Goal: Check status: Check status

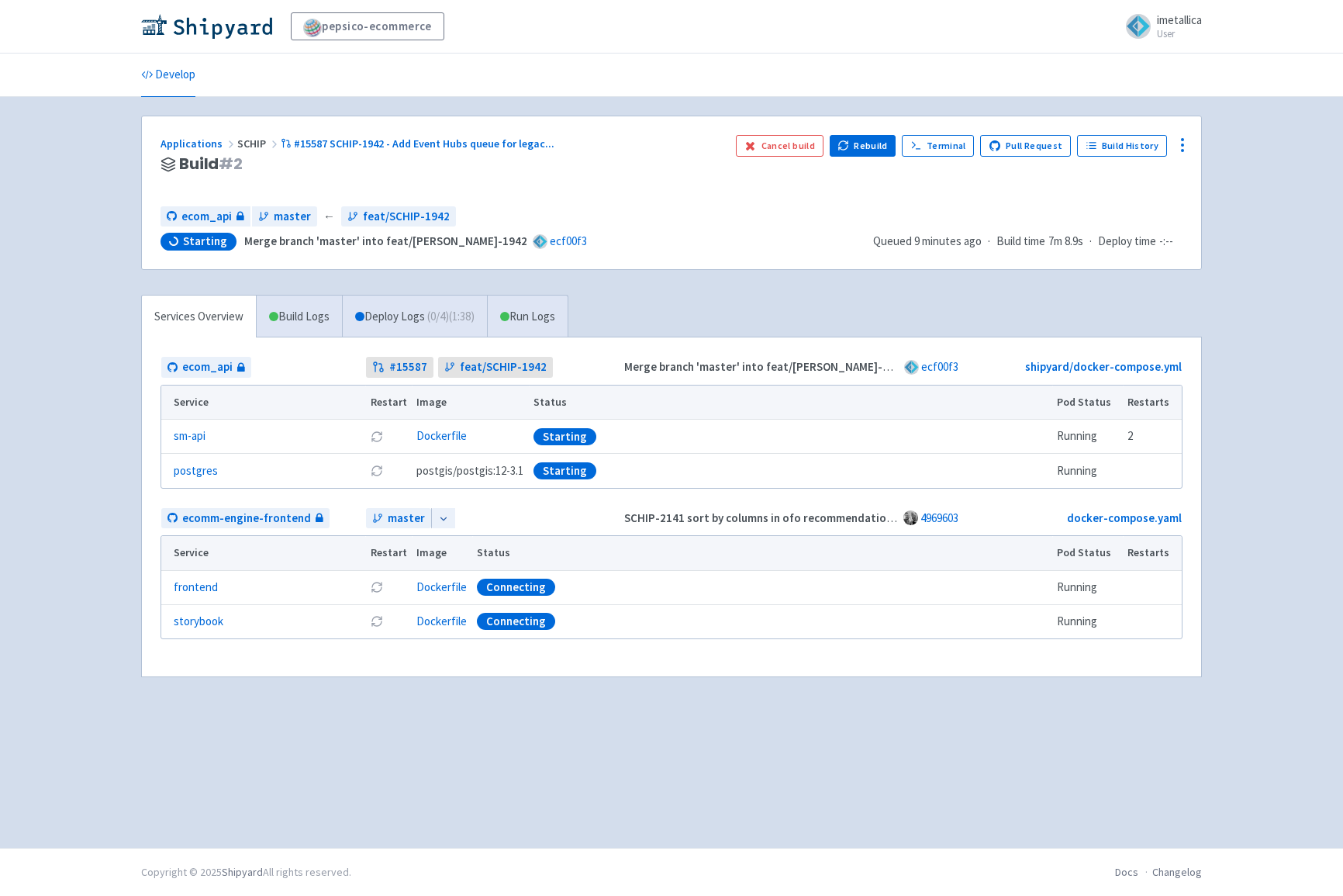
click at [569, 439] on div "Starting" at bounding box center [565, 436] width 63 height 17
click at [1097, 434] on td "Running" at bounding box center [1088, 436] width 71 height 34
click at [427, 314] on link "Deploy Logs ( 0 / 4 ) (1:43)" at bounding box center [414, 317] width 145 height 43
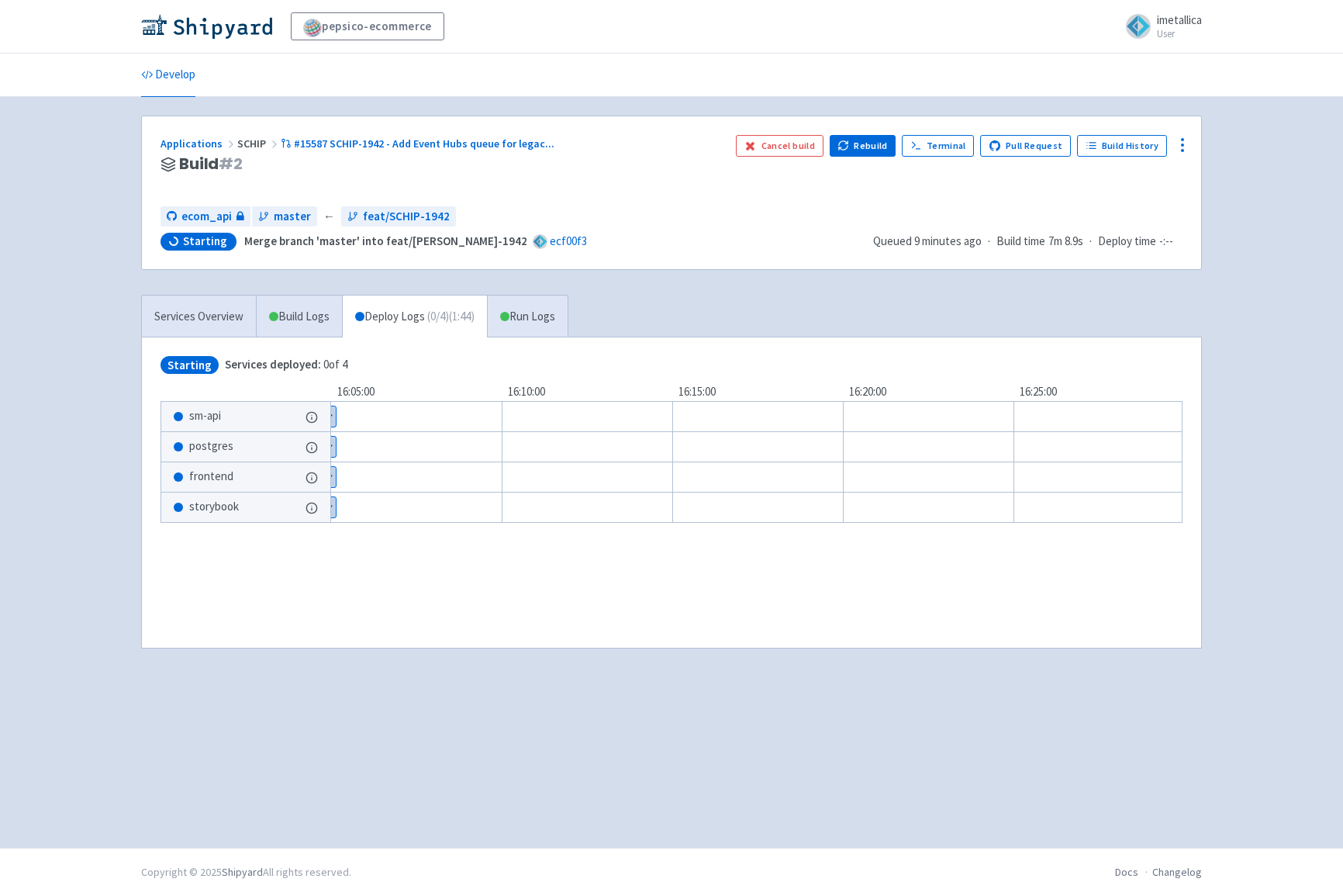
click at [203, 415] on span "sm-api" at bounding box center [205, 417] width 32 height 18
click at [311, 414] on button "Show details" at bounding box center [321, 417] width 30 height 20
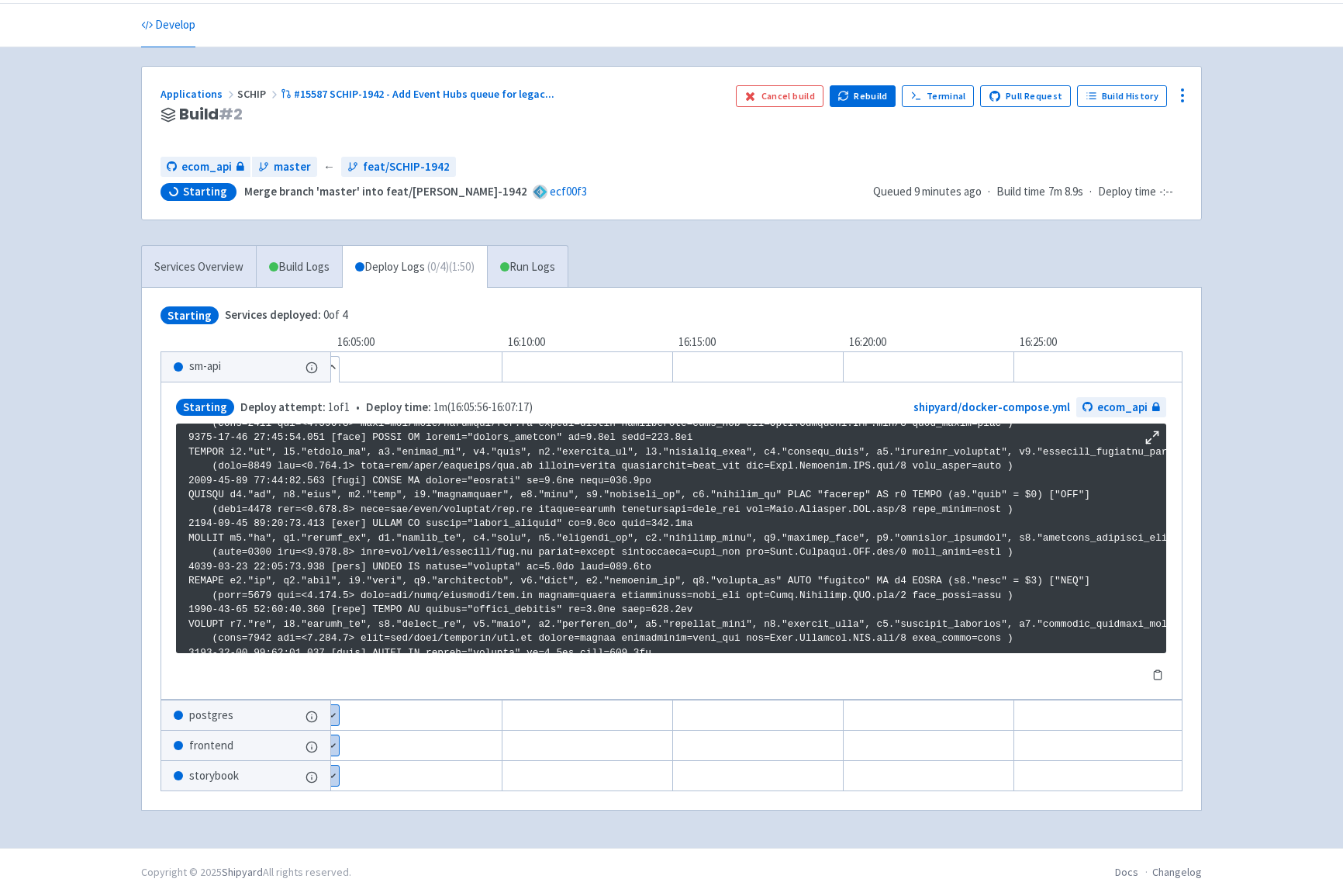
scroll to position [51, 0]
click at [536, 253] on link "Run Logs" at bounding box center [528, 268] width 81 height 43
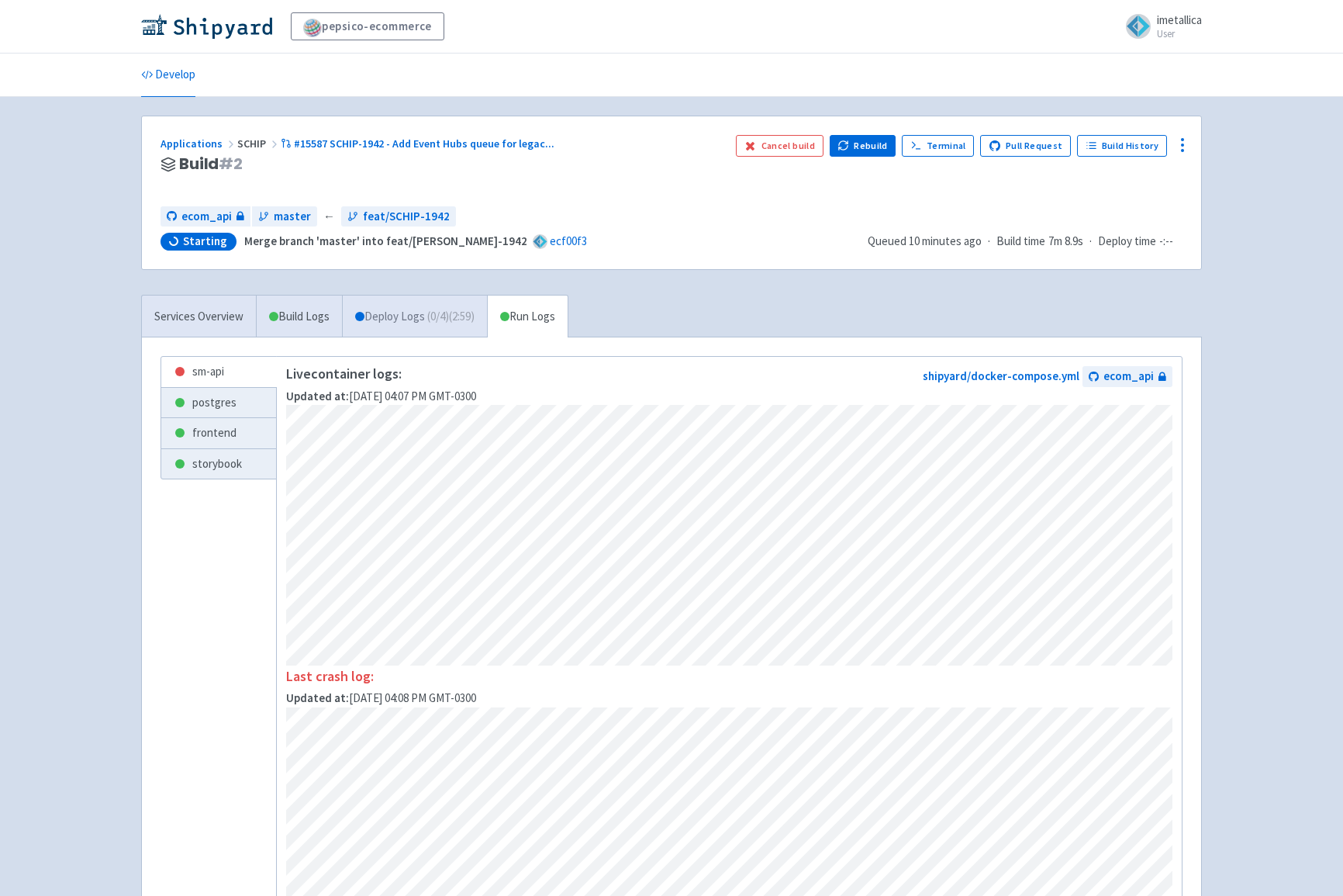
click at [474, 316] on span "( 0 / 4 ) (2:59)" at bounding box center [450, 317] width 47 height 18
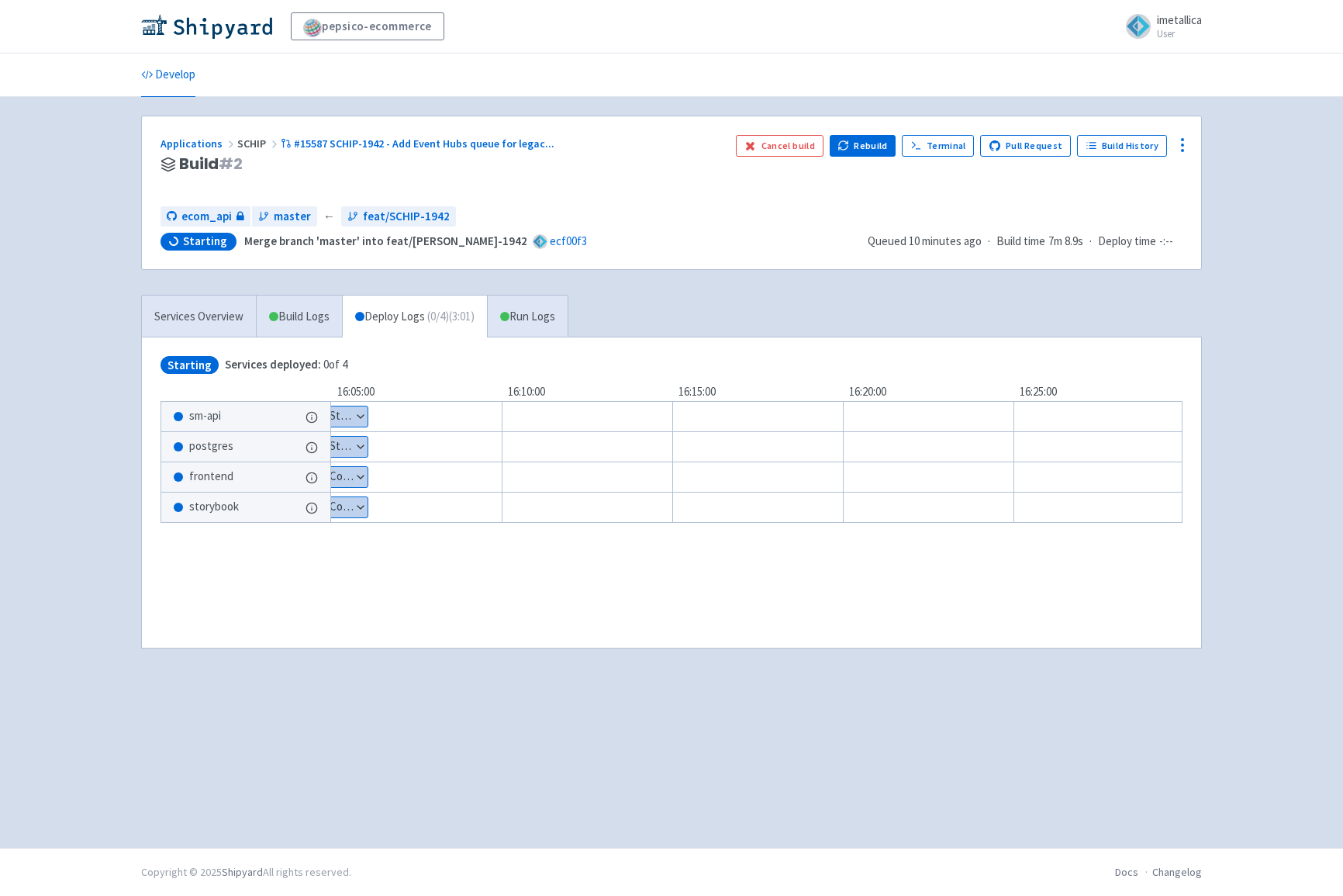
click at [364, 410] on button "Show details" at bounding box center [337, 417] width 61 height 20
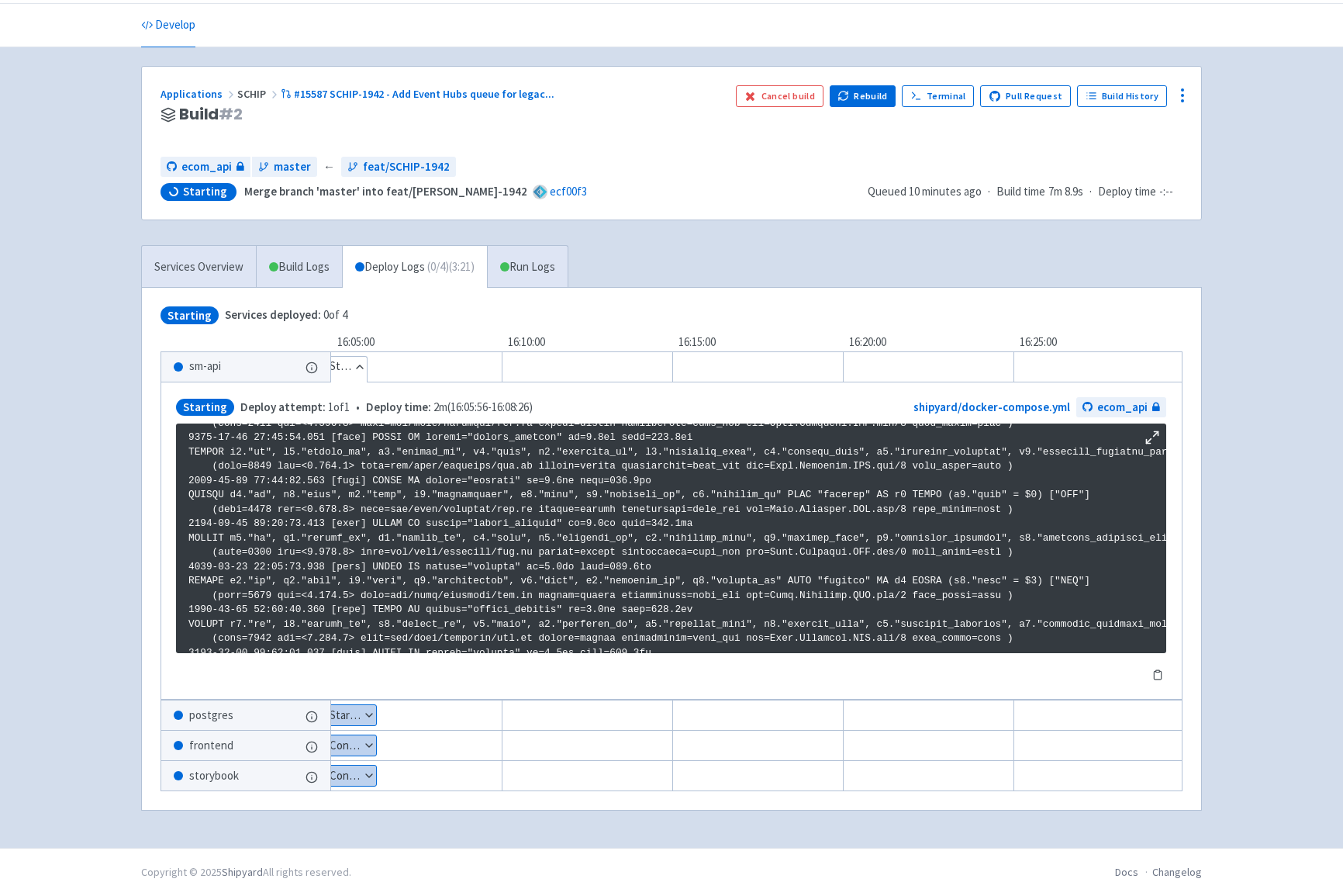
scroll to position [51, 0]
click at [565, 261] on link "Run Logs" at bounding box center [528, 268] width 81 height 43
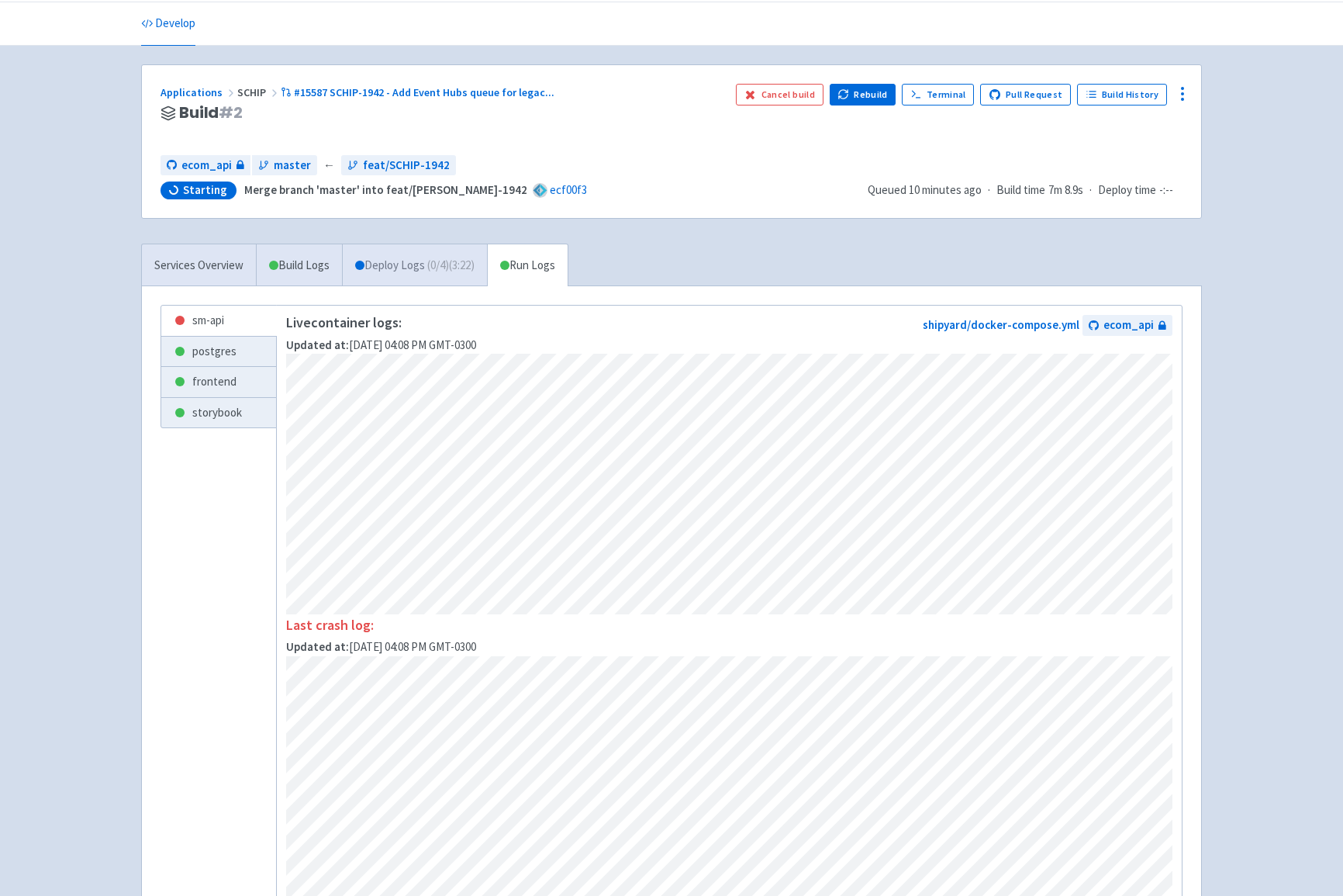
click at [441, 260] on span "( 0 / 4 ) (3:22)" at bounding box center [450, 266] width 47 height 18
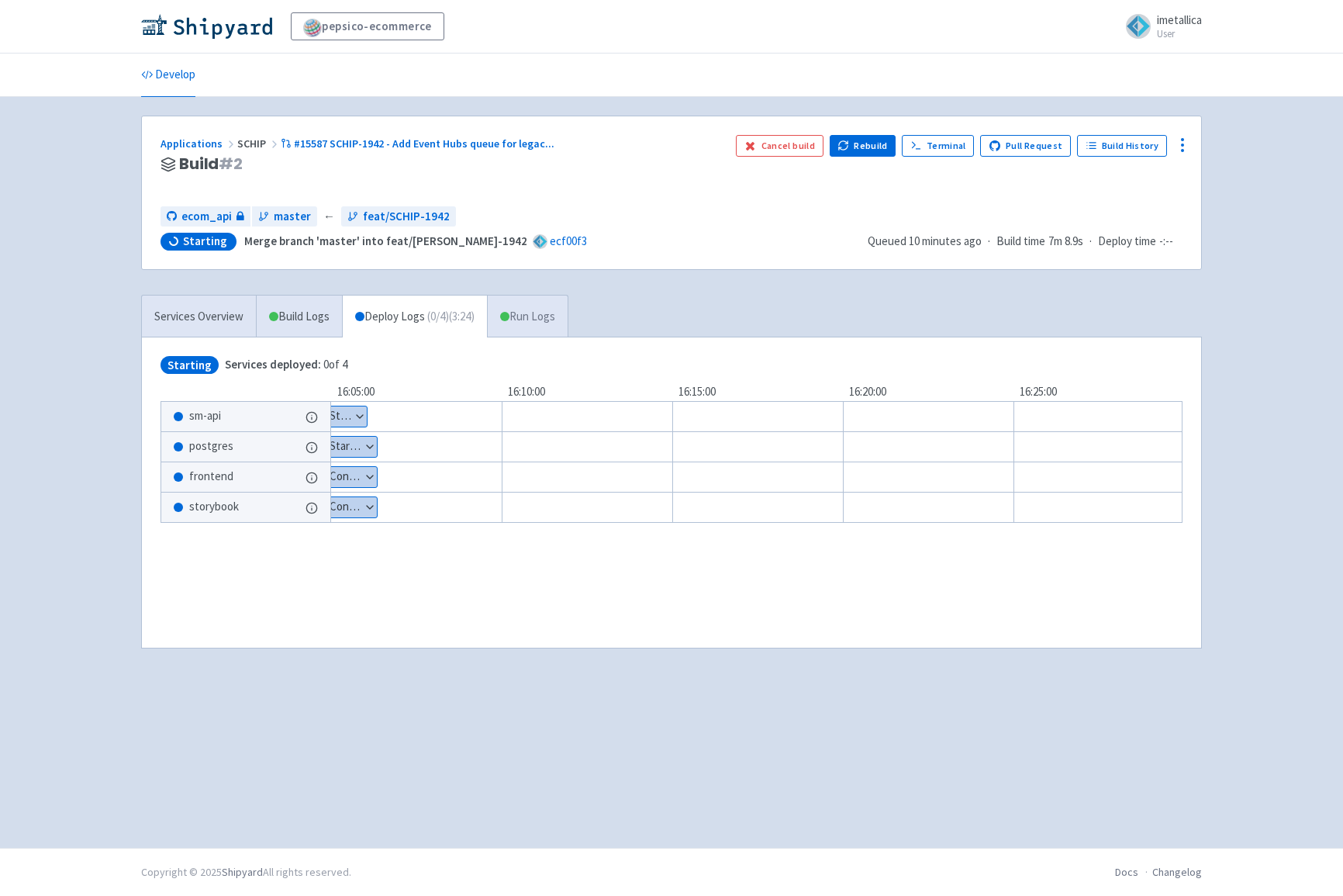
click at [524, 312] on link "Run Logs" at bounding box center [528, 317] width 81 height 43
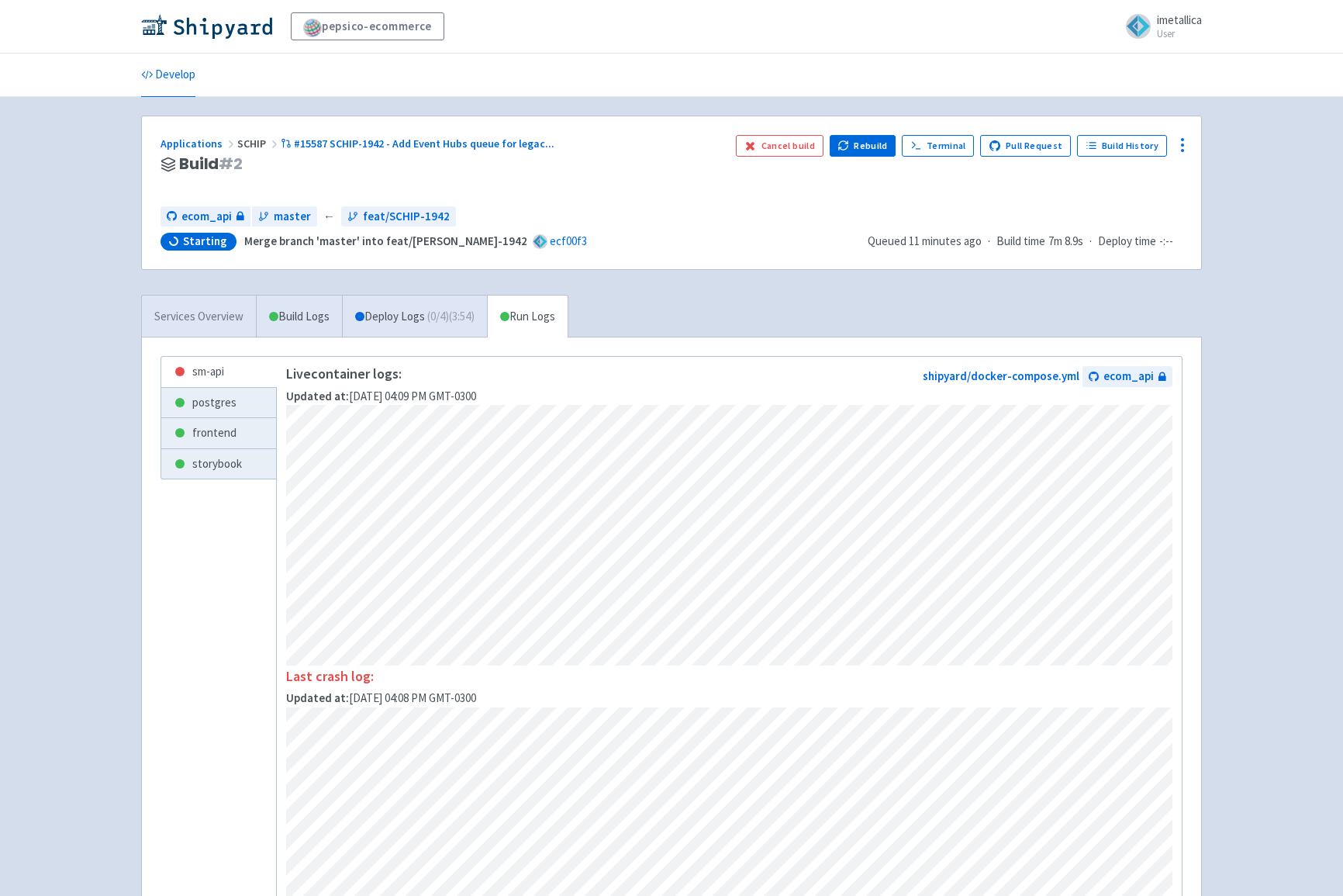
click at [207, 320] on link "Services Overview" at bounding box center [198, 317] width 114 height 43
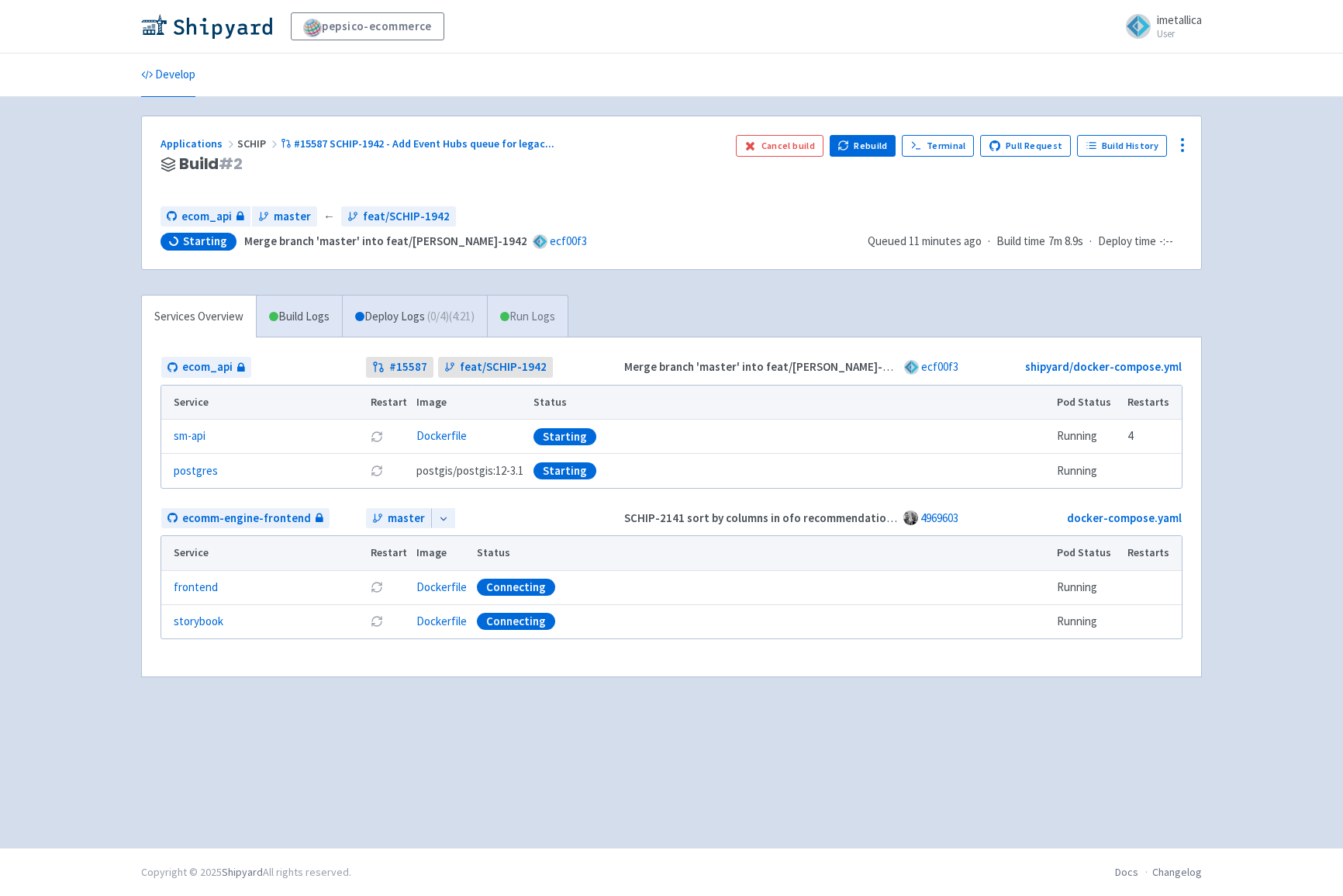
click at [567, 314] on link "Run Logs" at bounding box center [528, 317] width 81 height 43
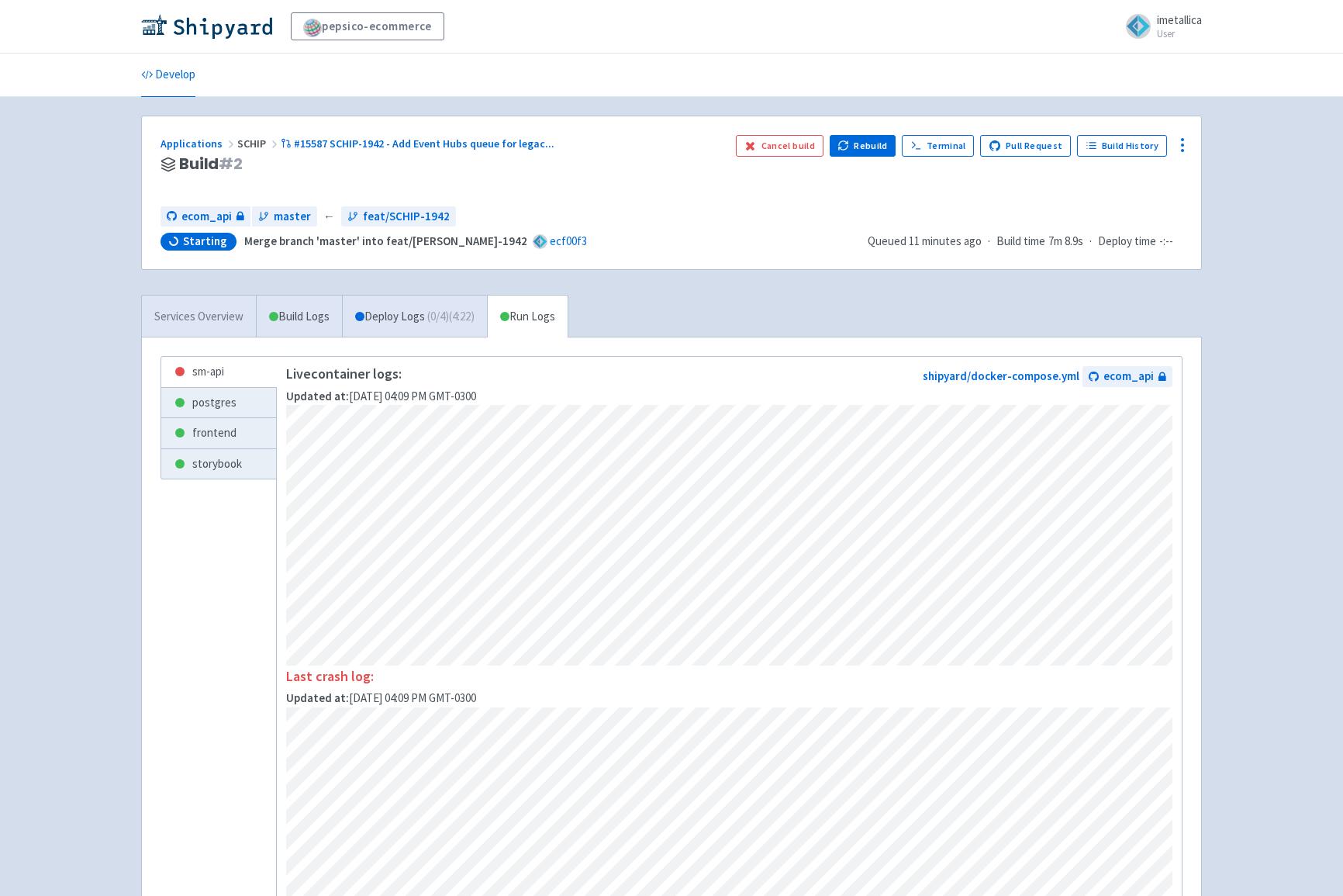
click at [209, 320] on link "Services Overview" at bounding box center [198, 317] width 114 height 43
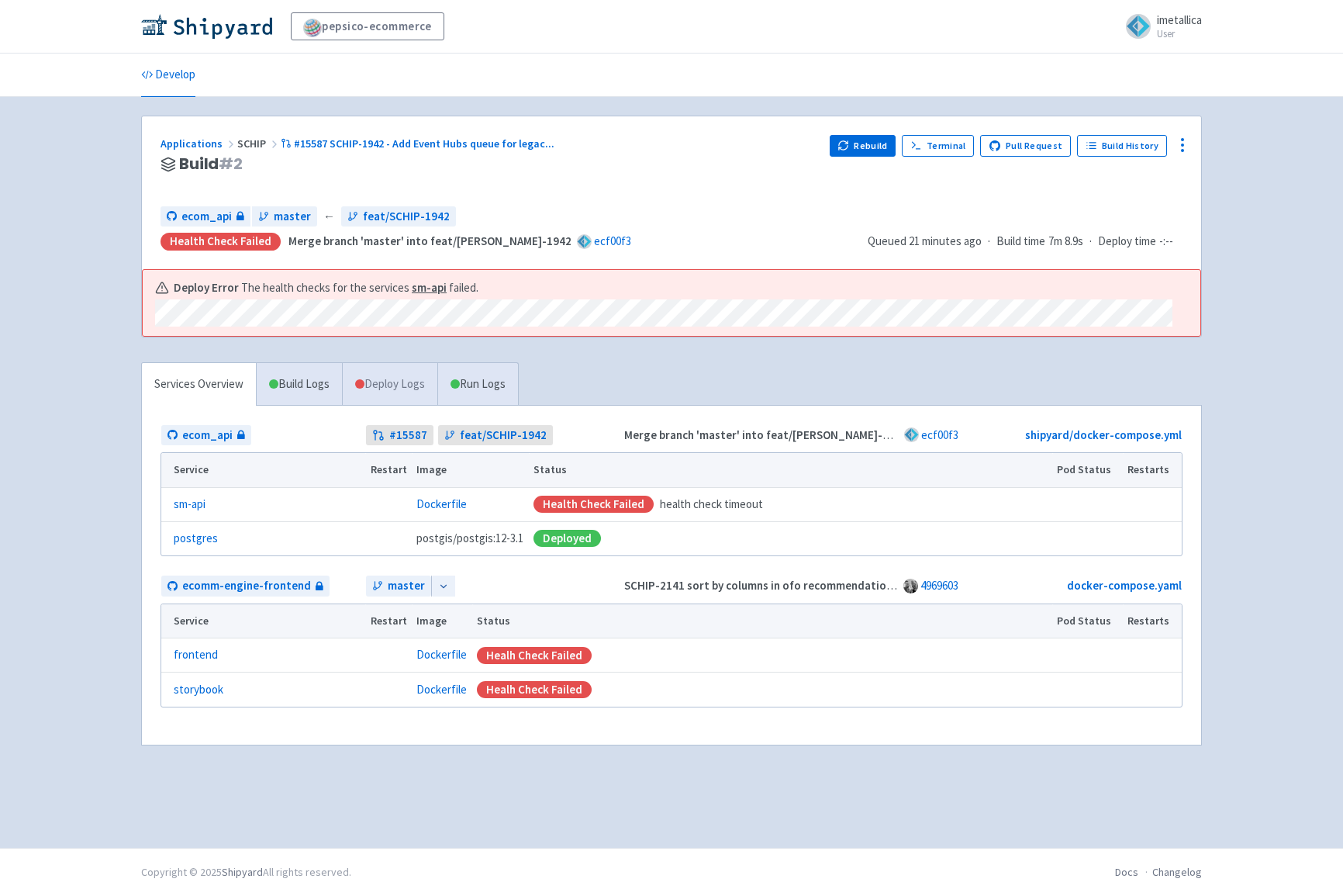
click at [354, 384] on link "Deploy Logs" at bounding box center [389, 385] width 96 height 43
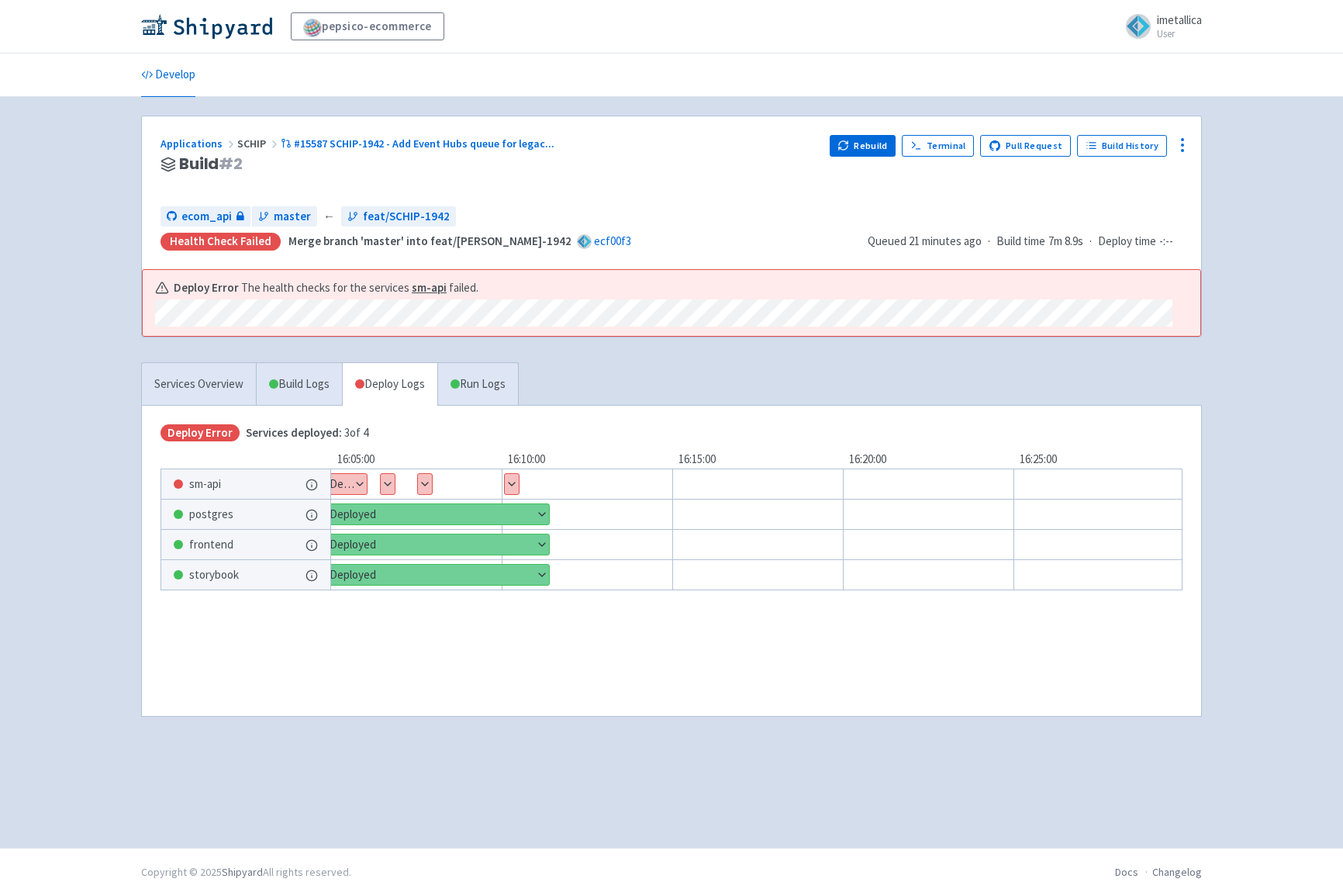
click at [512, 482] on button "Show details" at bounding box center [511, 484] width 14 height 20
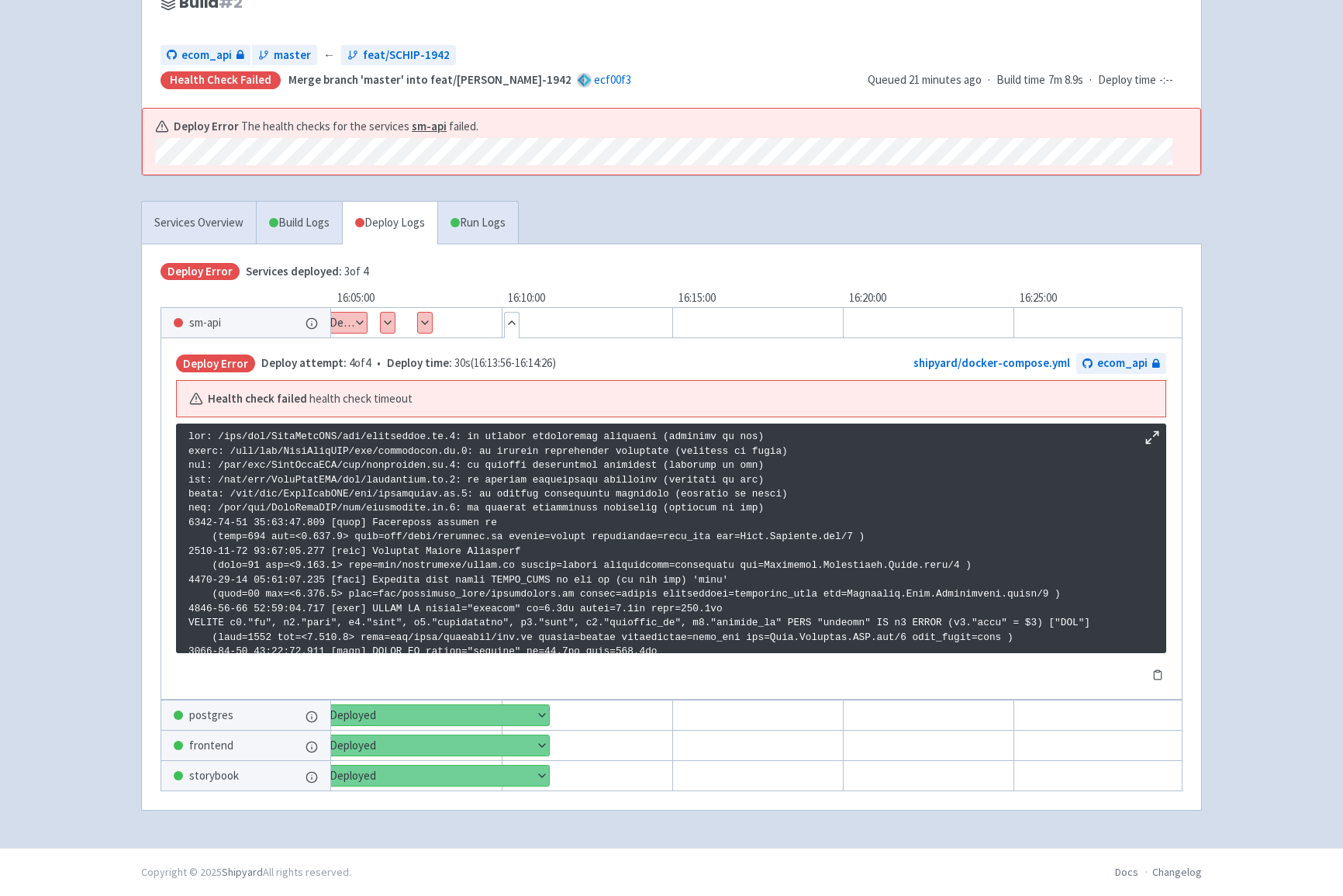
click at [361, 317] on button "Show details" at bounding box center [336, 323] width 60 height 20
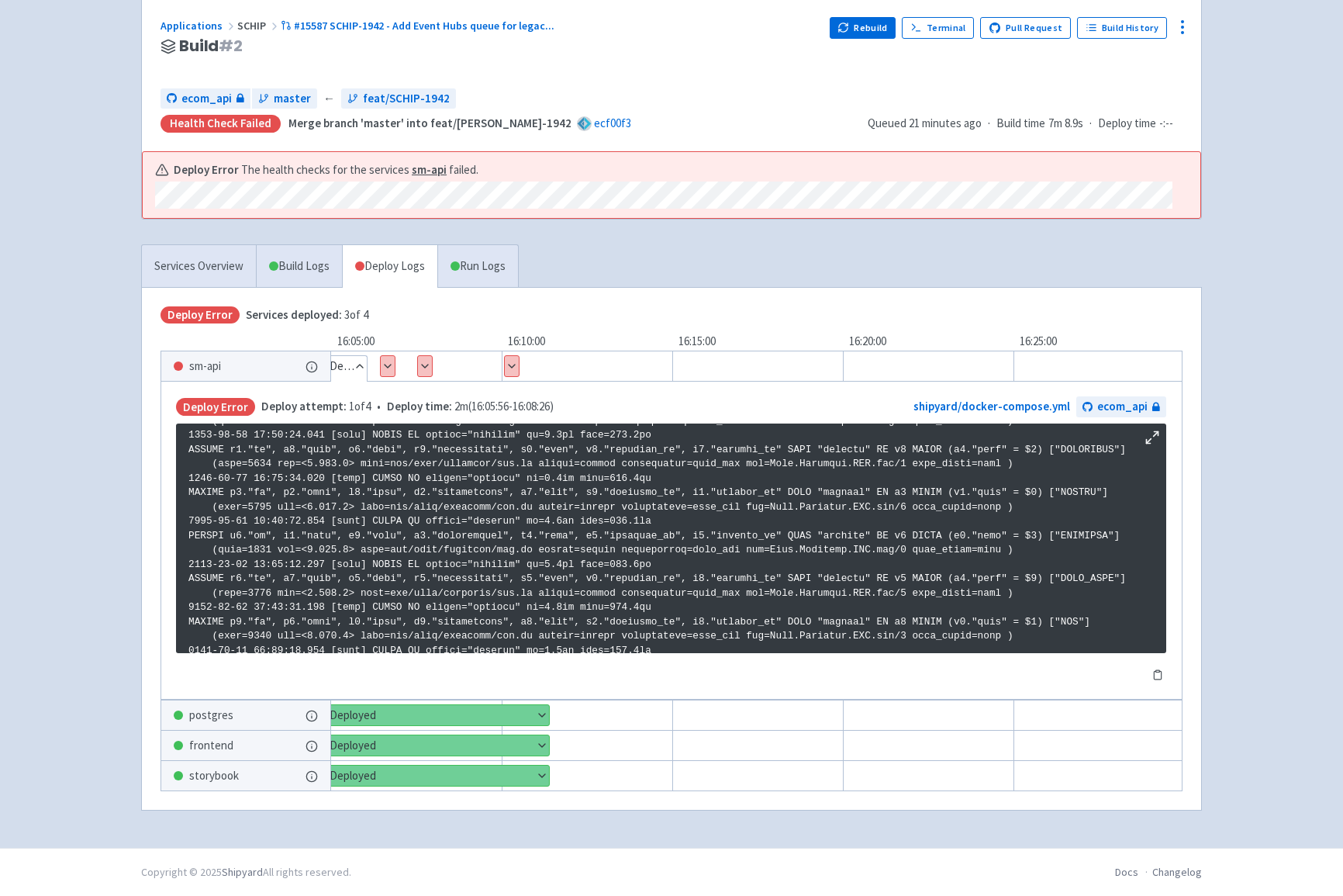
scroll to position [1257, 0]
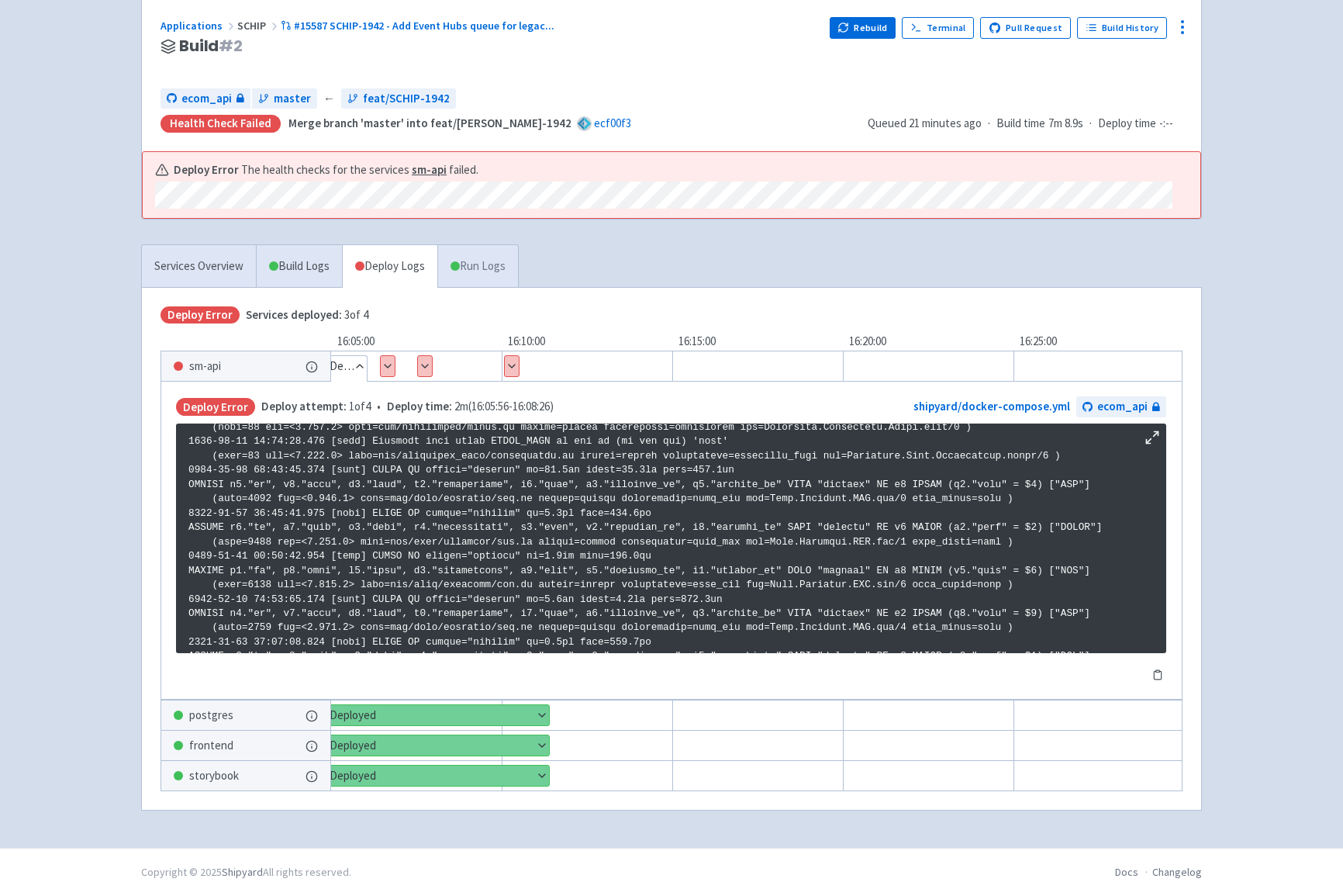
click at [474, 268] on link "Run Logs" at bounding box center [478, 267] width 81 height 43
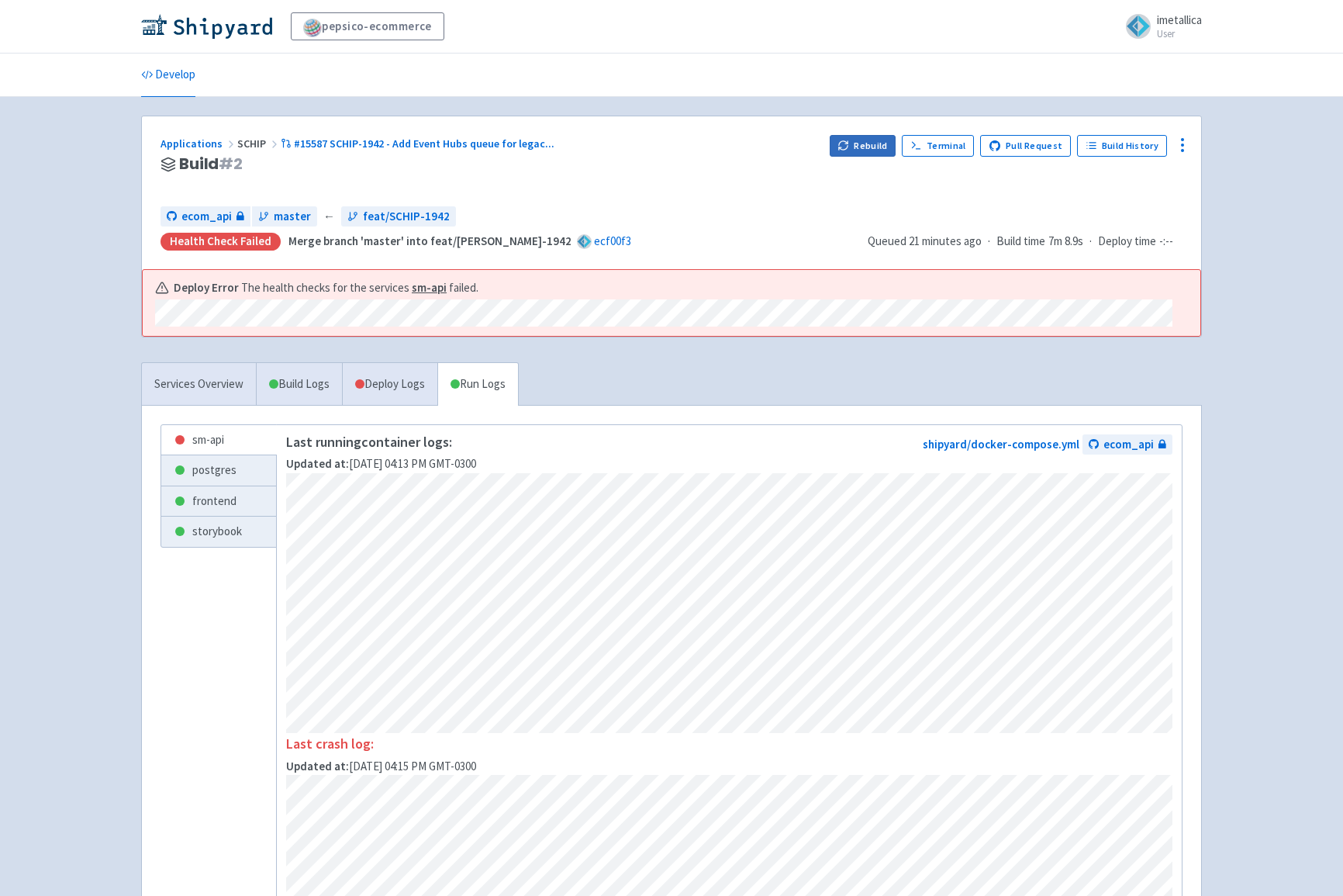
click at [888, 146] on button "Rebuild" at bounding box center [863, 146] width 67 height 21
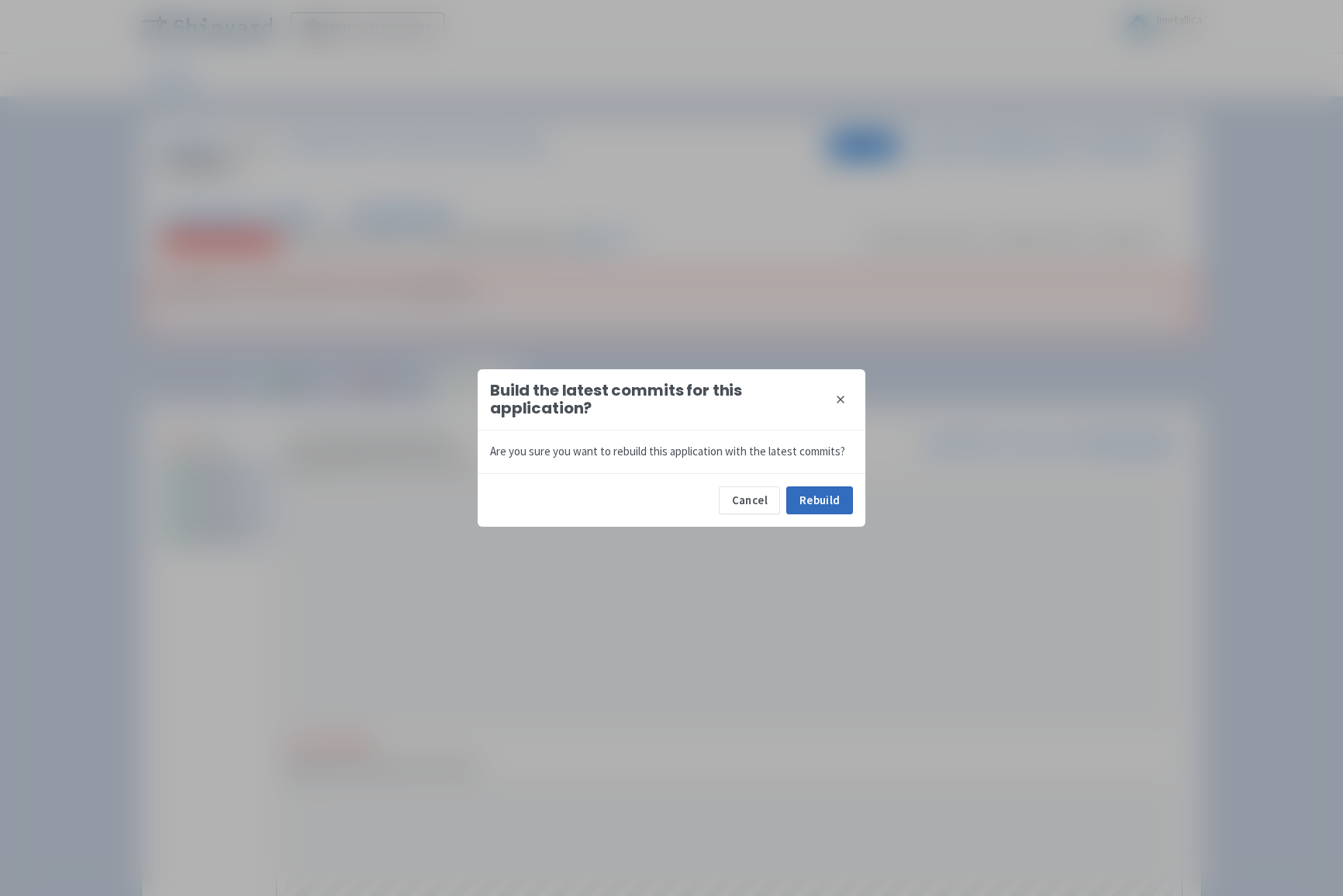
click at [843, 500] on button "Rebuild" at bounding box center [819, 501] width 67 height 28
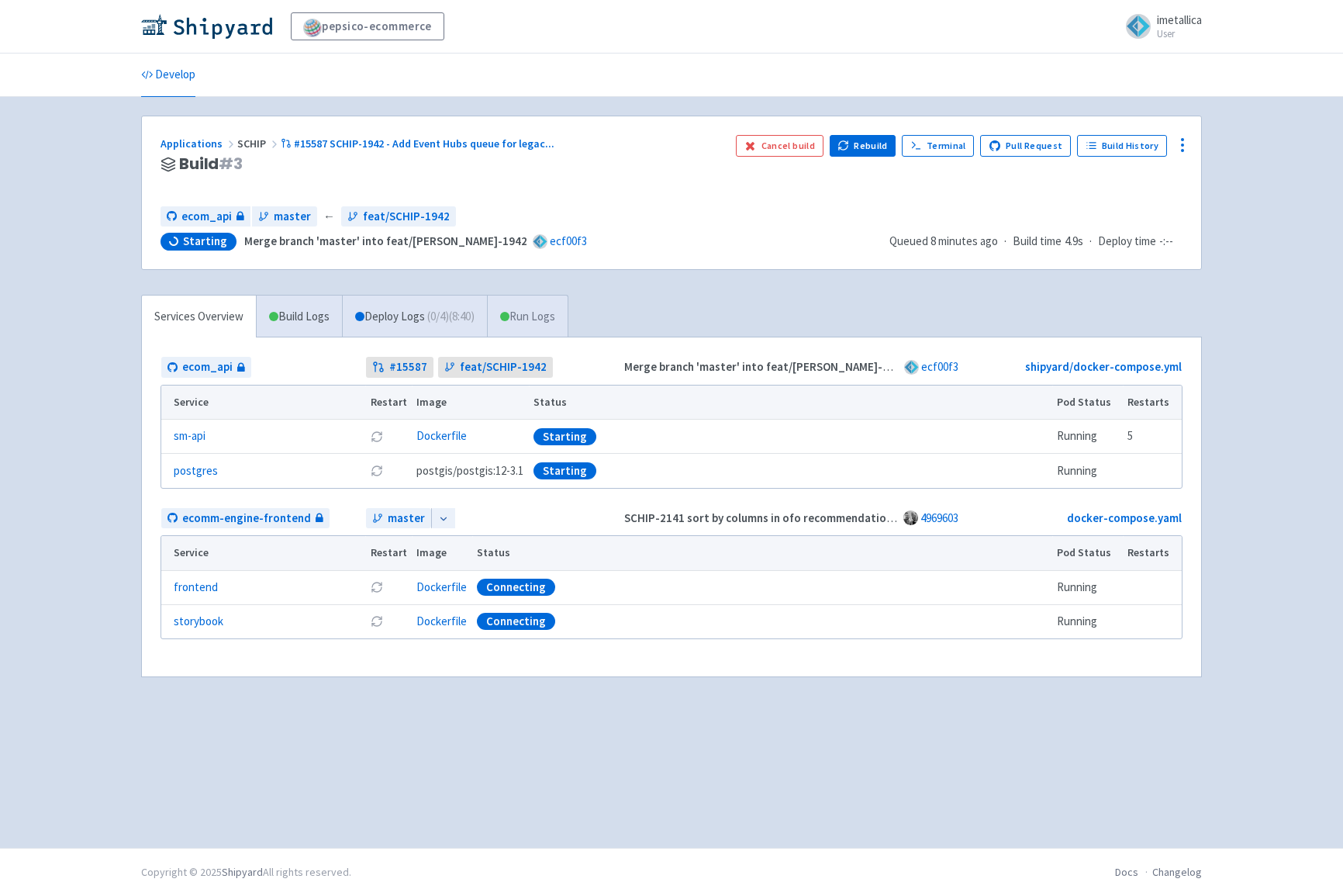
click at [558, 315] on link "Run Logs" at bounding box center [528, 317] width 81 height 43
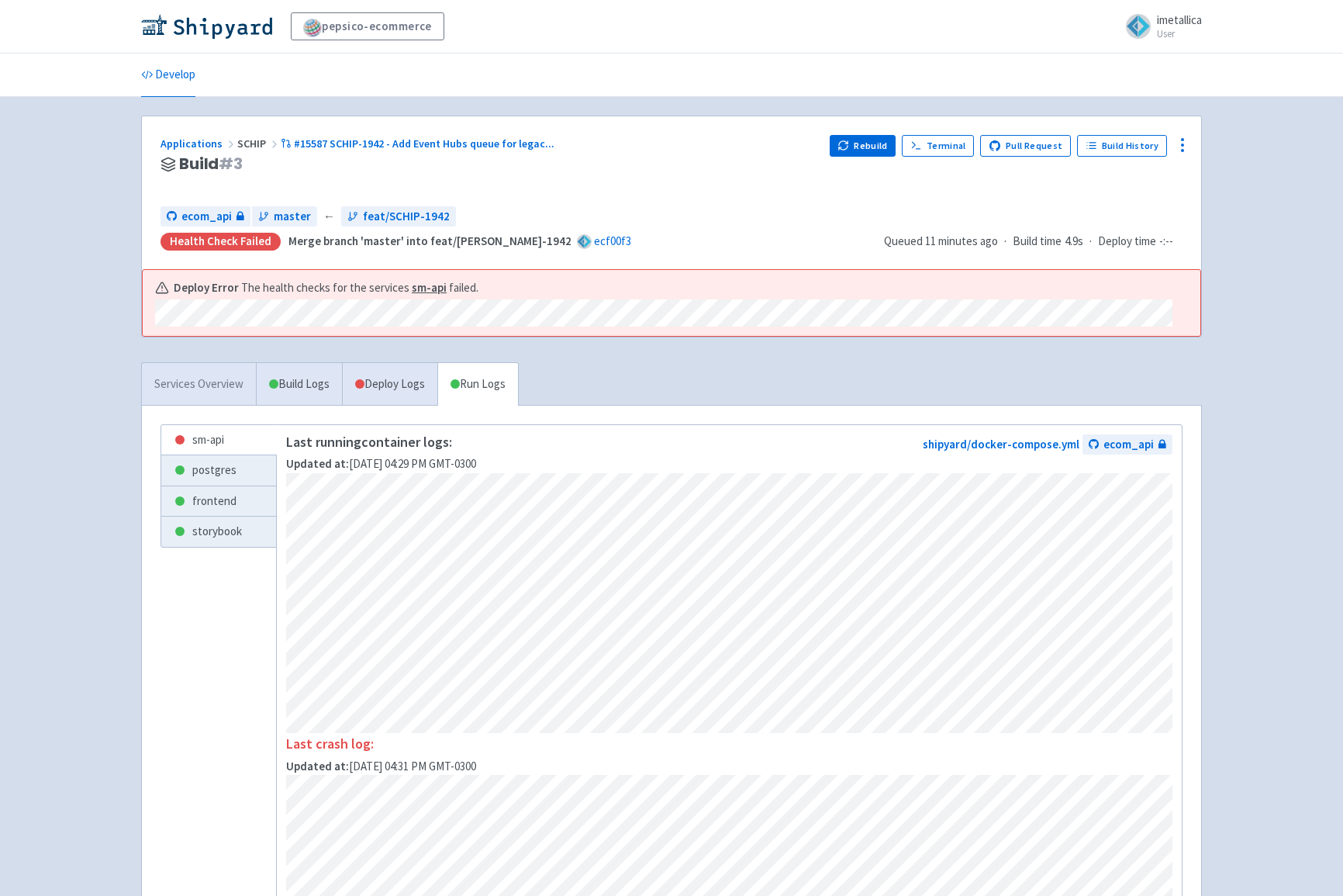
click at [222, 380] on link "Services Overview" at bounding box center [198, 385] width 114 height 43
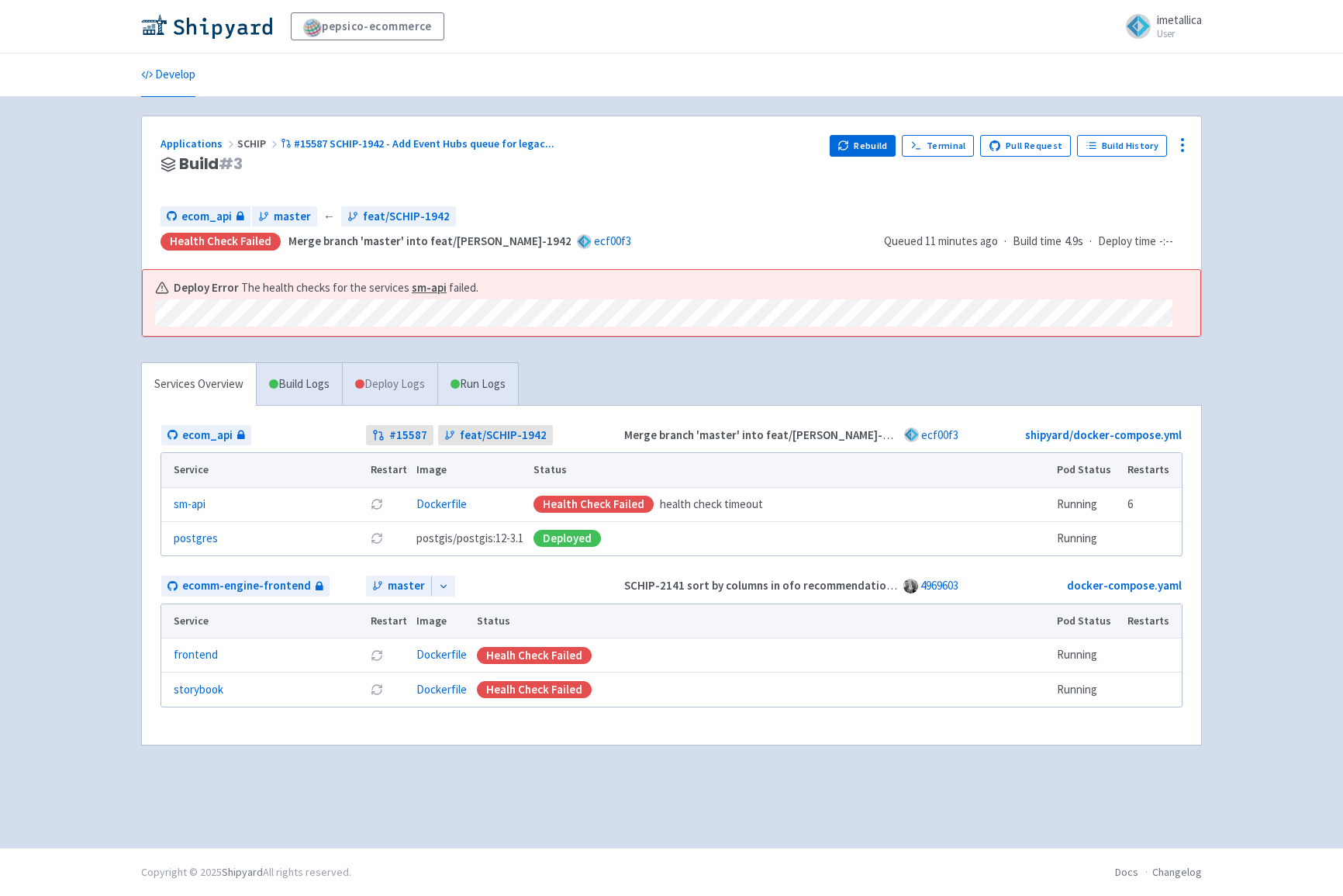
click at [380, 367] on link "Deploy Logs" at bounding box center [389, 385] width 96 height 43
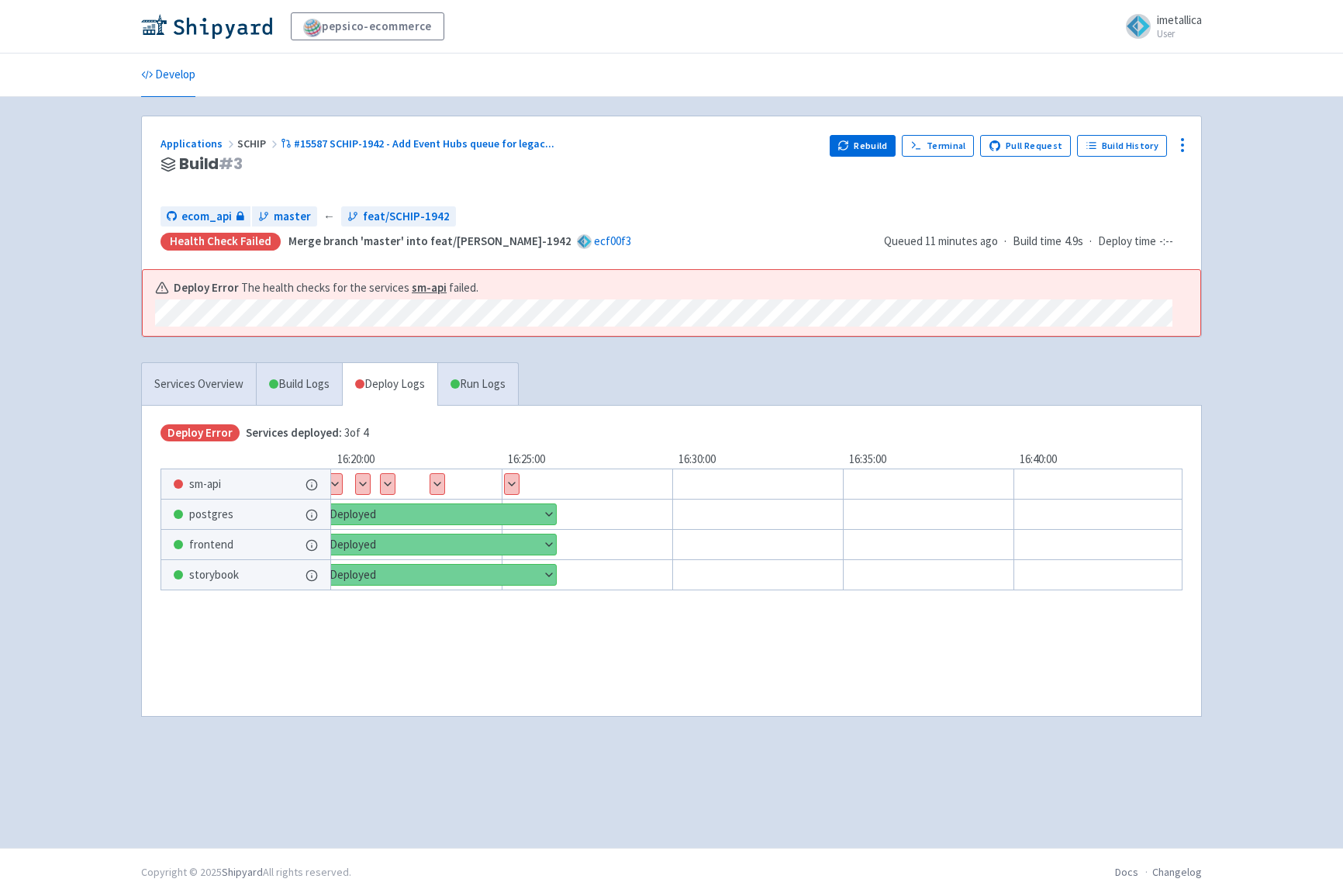
click at [514, 481] on button "Show details" at bounding box center [511, 484] width 14 height 20
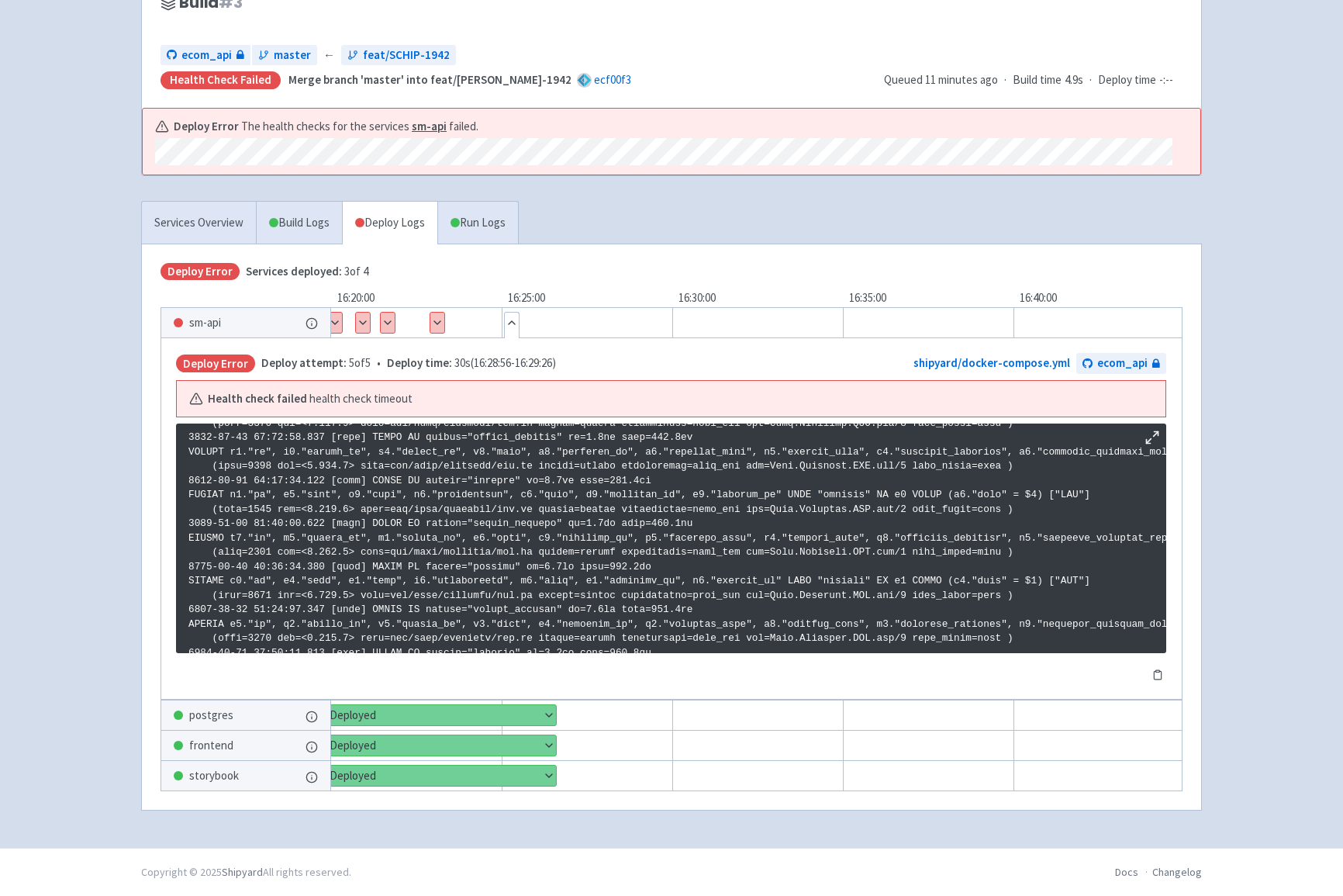
scroll to position [162, 0]
click at [387, 320] on button "Show details" at bounding box center [387, 323] width 14 height 20
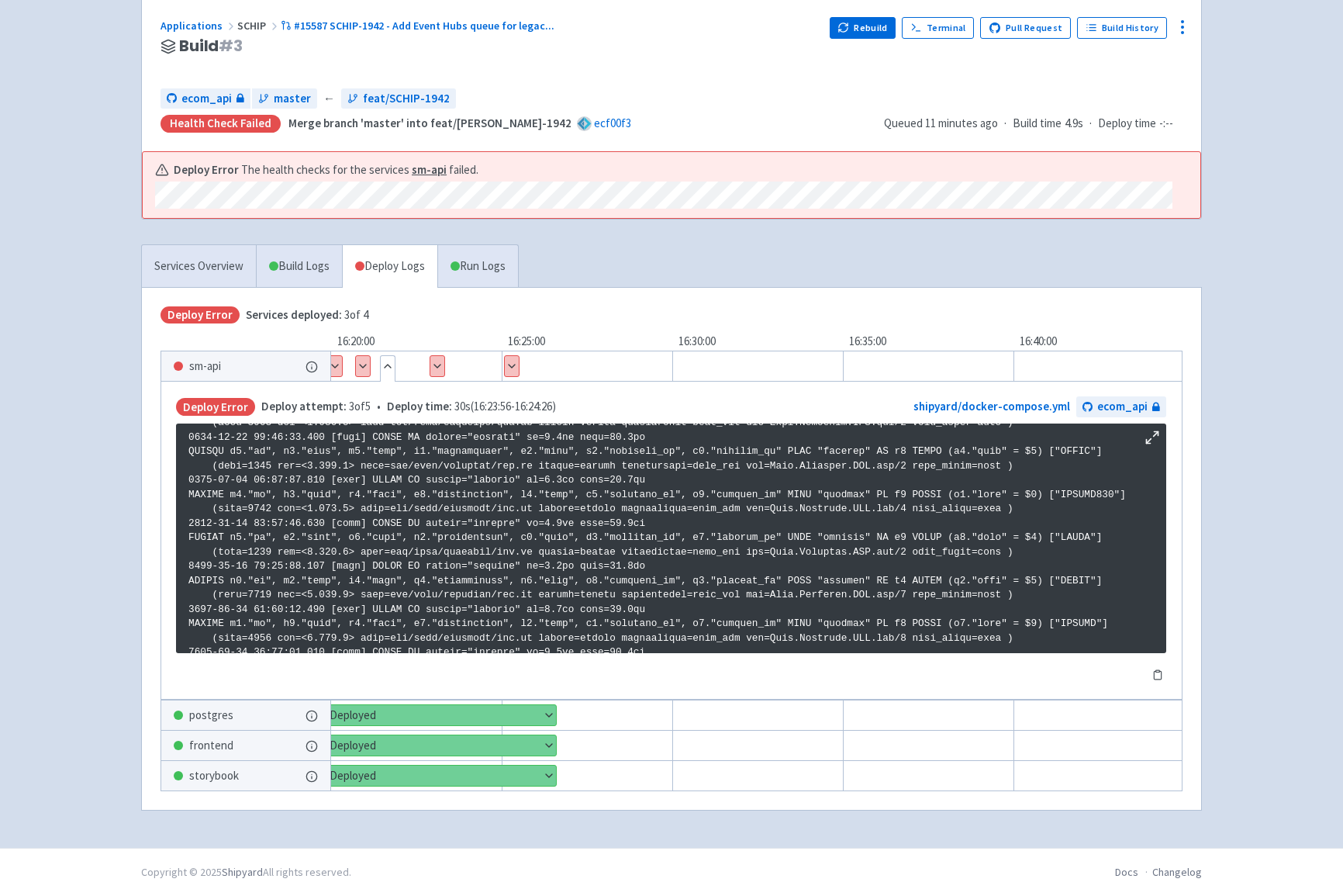
click at [434, 358] on button "Show details" at bounding box center [437, 366] width 14 height 20
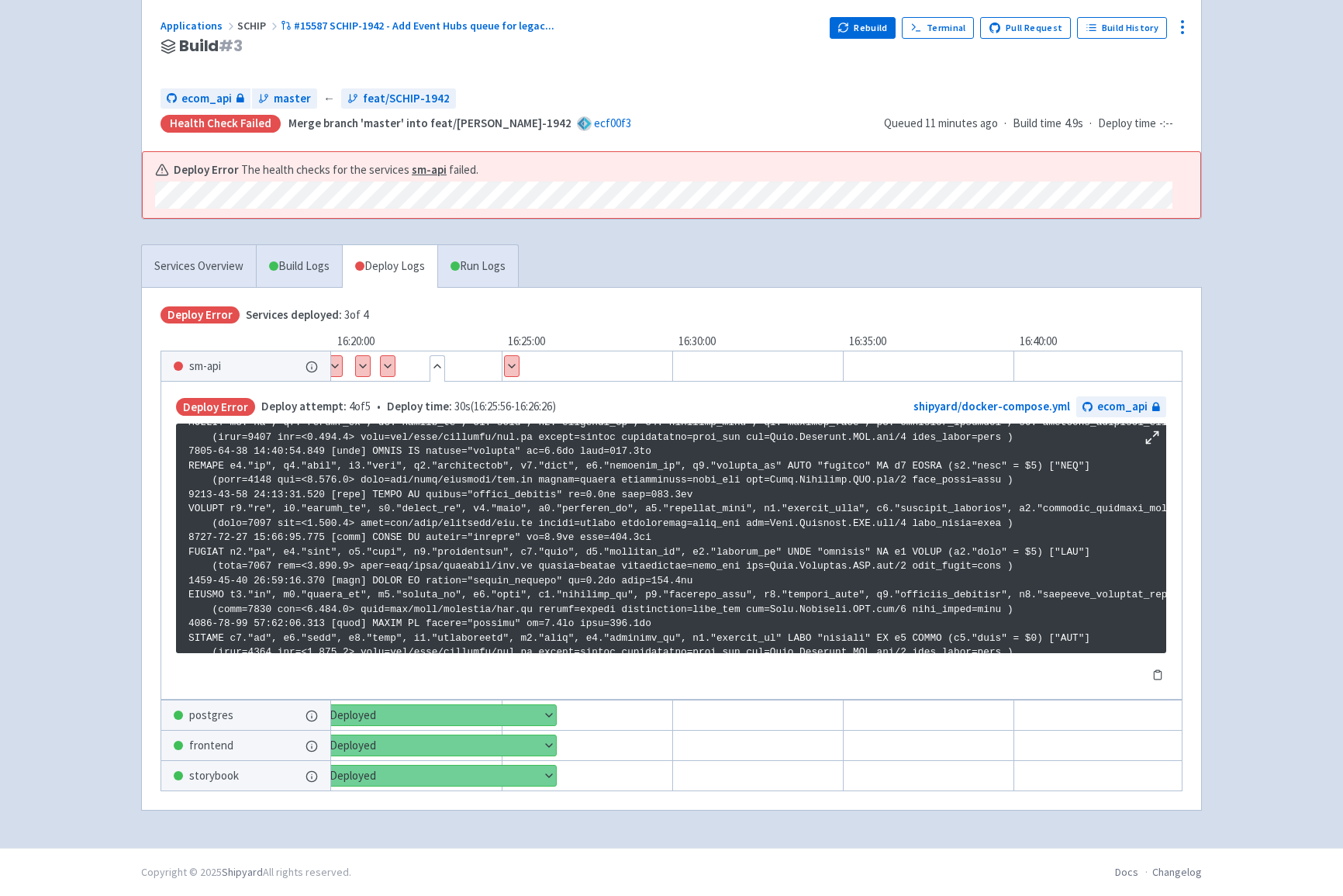
click at [513, 361] on button "Show details" at bounding box center [511, 366] width 14 height 20
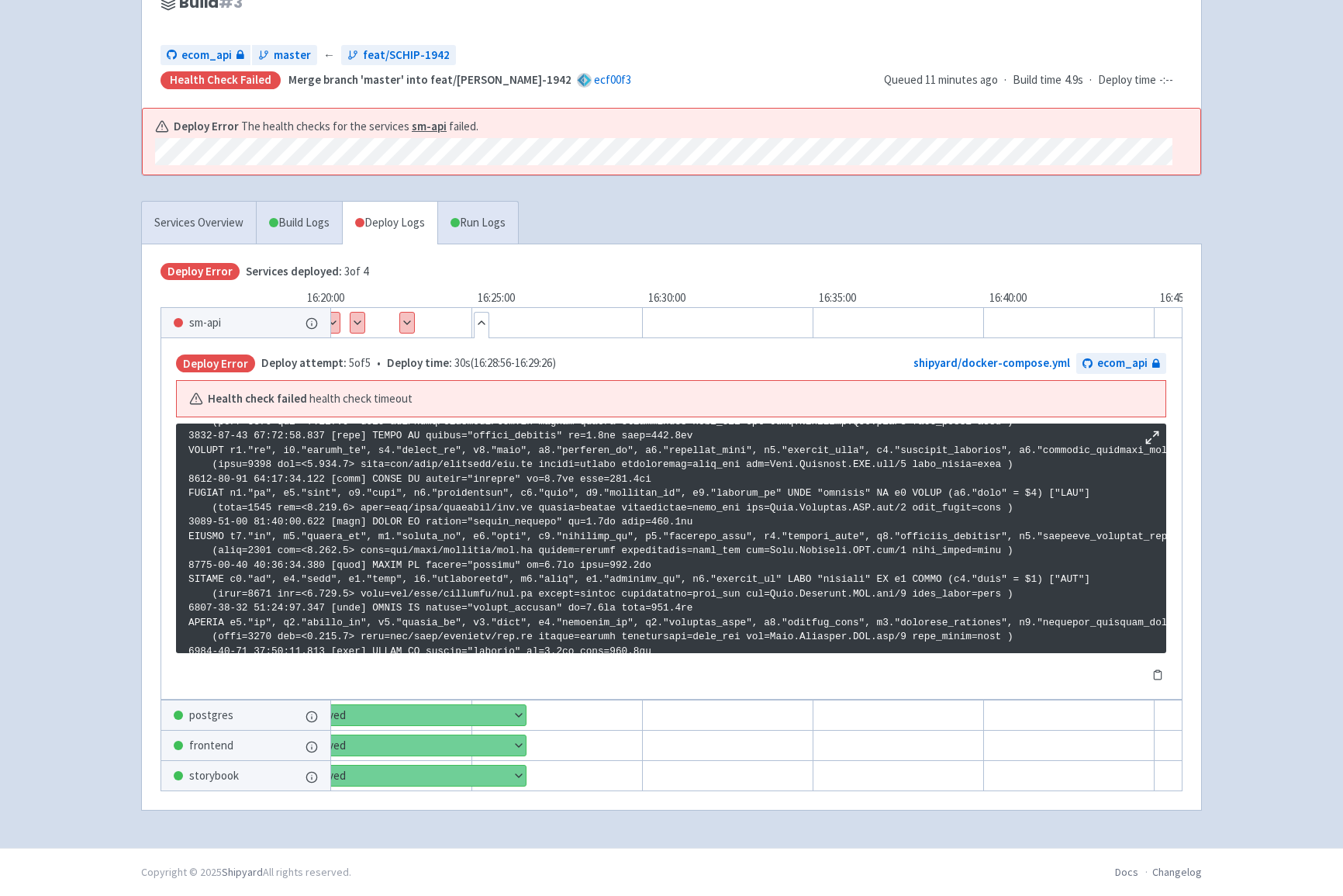
scroll to position [2580, 0]
click at [487, 208] on link "Run Logs" at bounding box center [478, 223] width 81 height 43
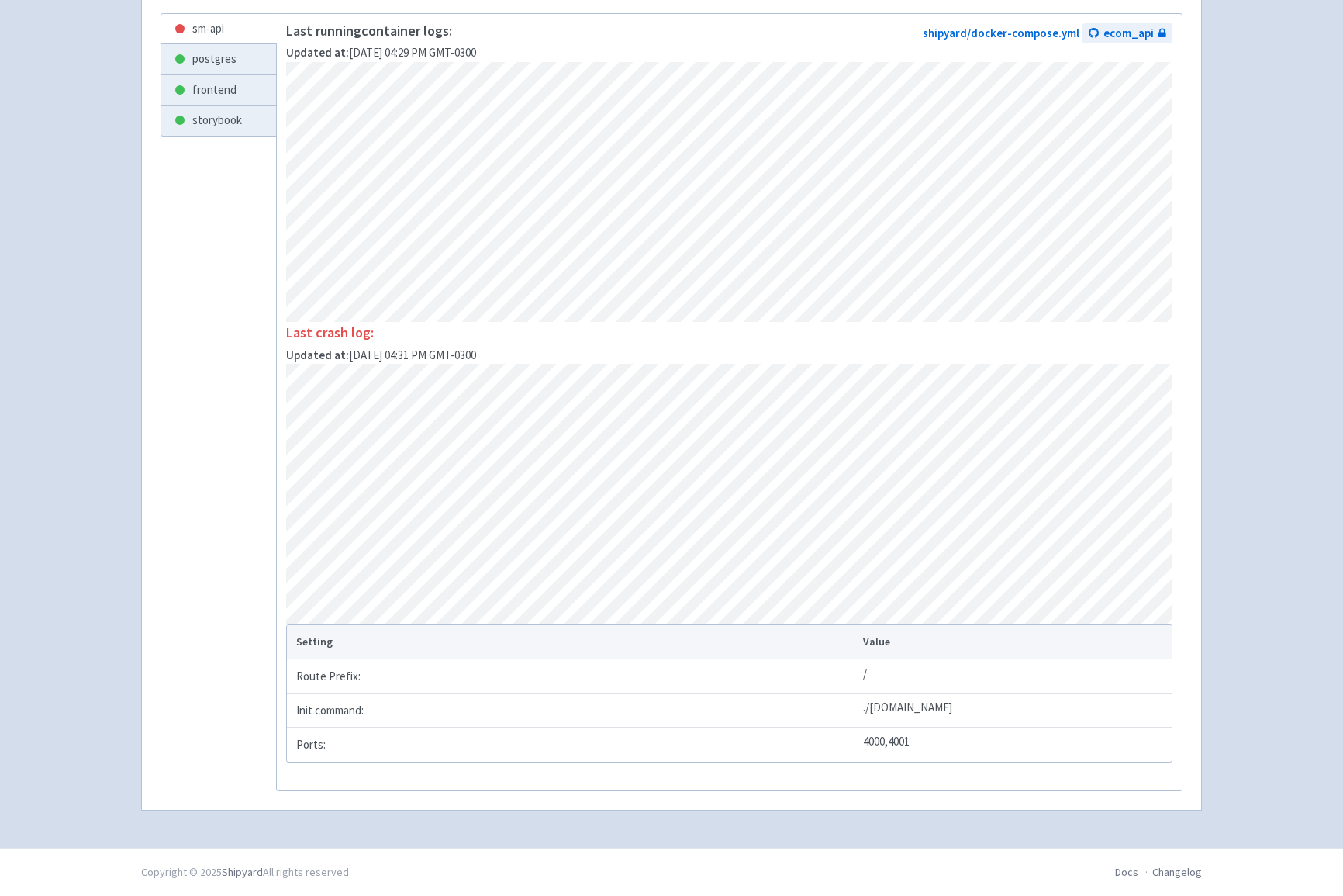
scroll to position [418, 0]
click at [249, 122] on link "storybook" at bounding box center [218, 120] width 114 height 30
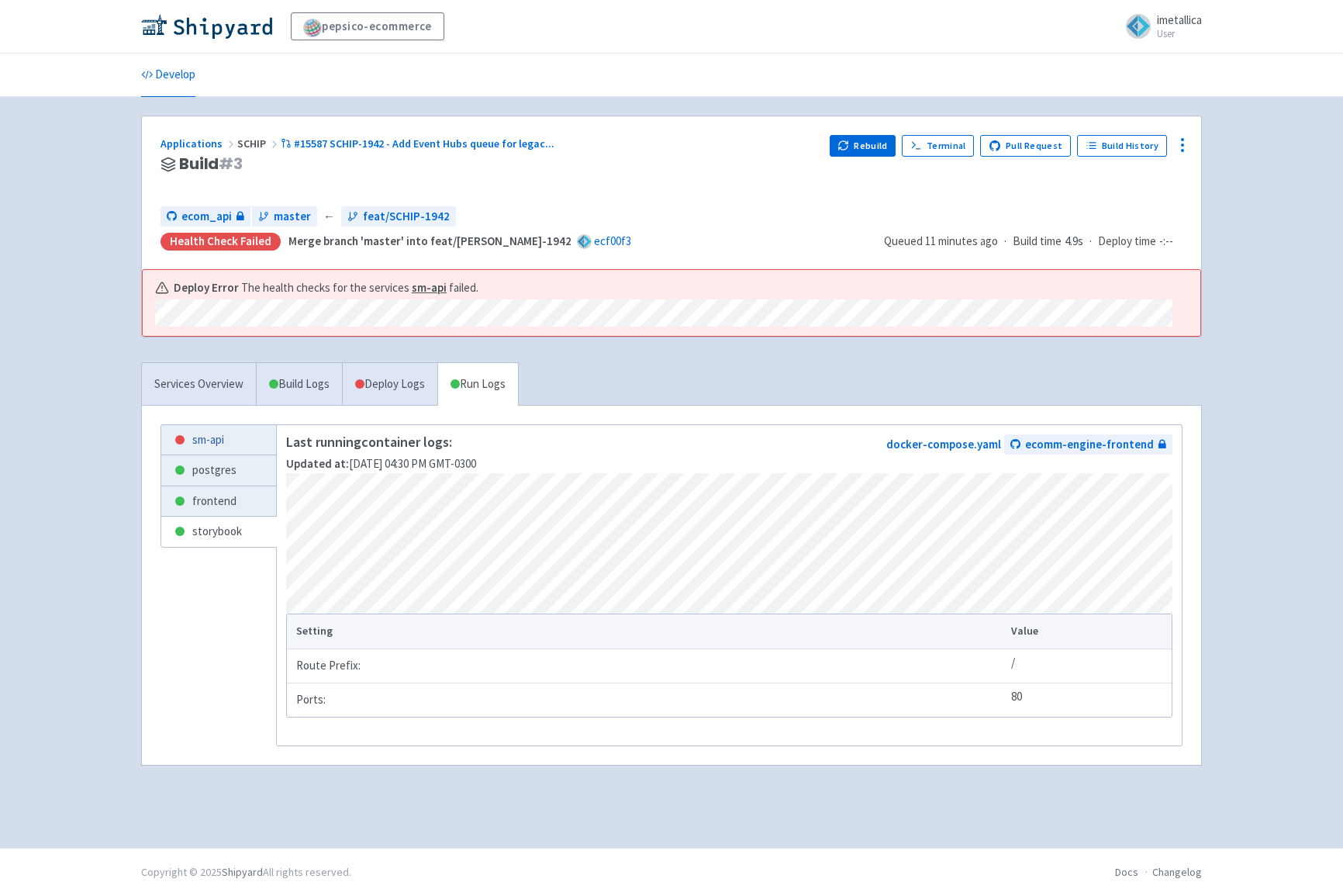
click at [235, 427] on link "sm-api" at bounding box center [218, 440] width 114 height 30
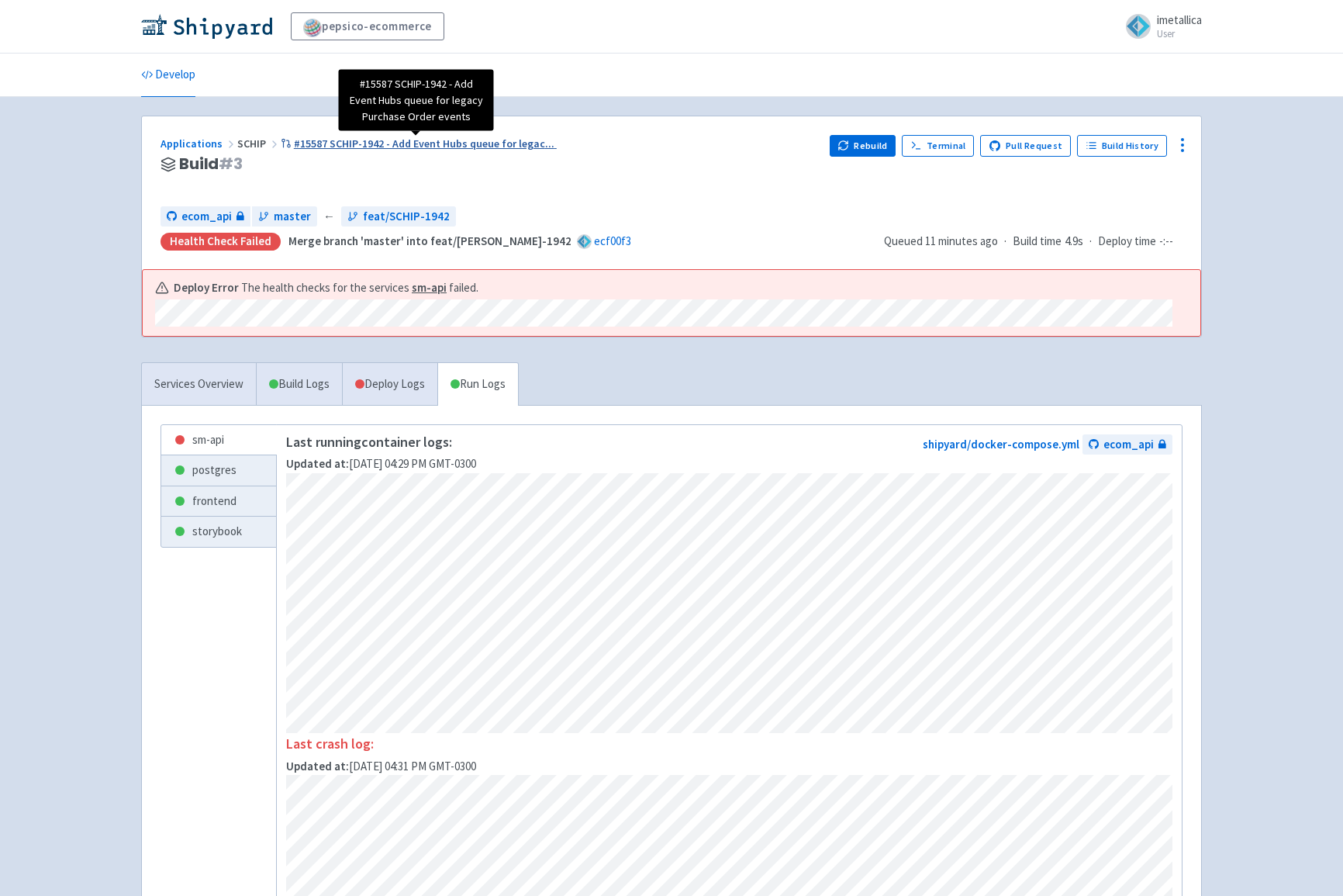
click at [312, 138] on span "#15587 SCHIP-1942 - Add Event Hubs queue for legac ..." at bounding box center [424, 143] width 260 height 14
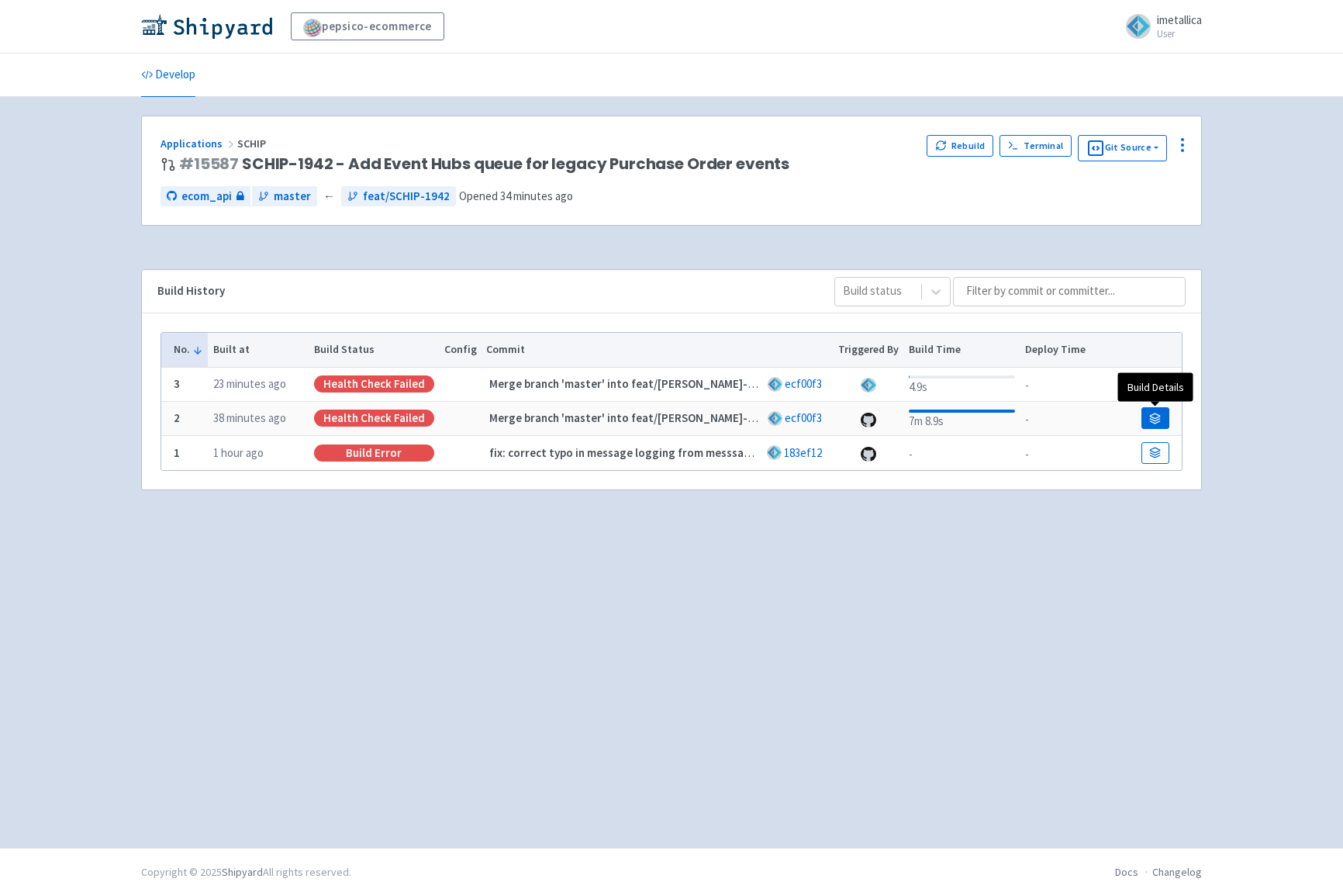
click at [1154, 416] on icon at bounding box center [1156, 416] width 10 height 5
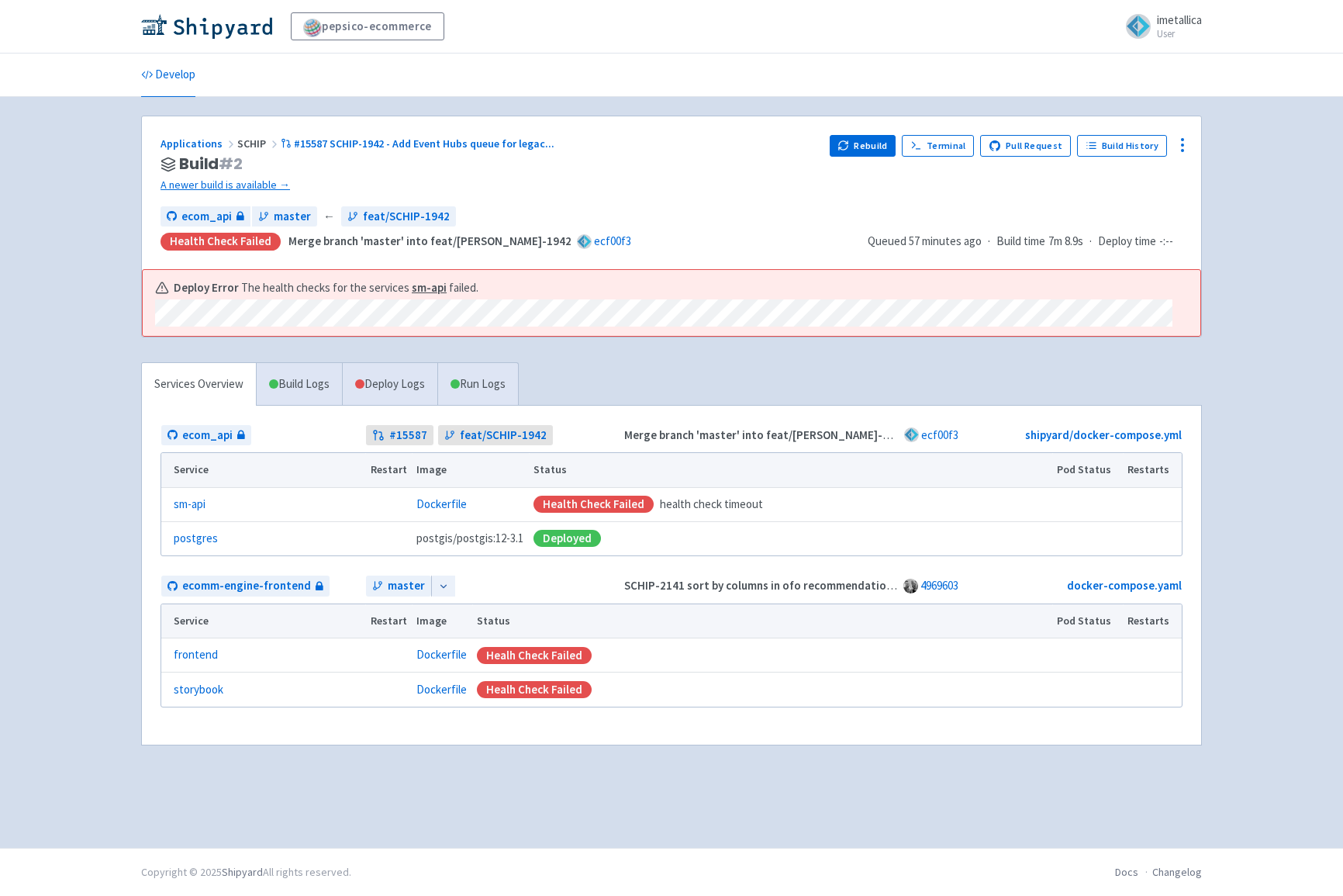
click at [998, 490] on td "Health check failed health check timeout" at bounding box center [790, 504] width 524 height 34
click at [977, 512] on td "Health check failed health check timeout" at bounding box center [790, 504] width 524 height 34
click at [880, 502] on div "Health check failed health check timeout" at bounding box center [790, 505] width 514 height 18
click at [319, 378] on link "Build Logs" at bounding box center [300, 385] width 86 height 43
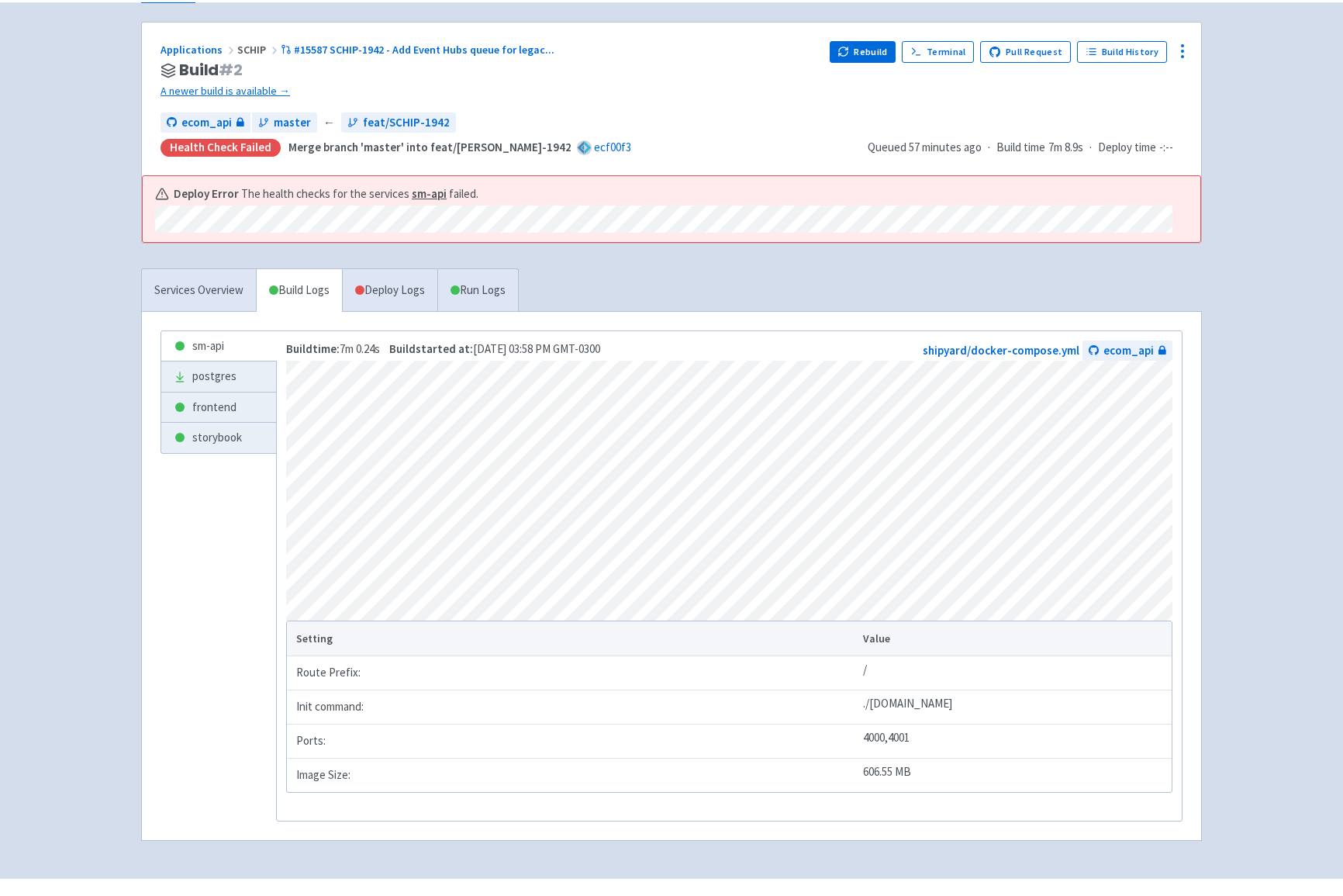
scroll to position [105, 0]
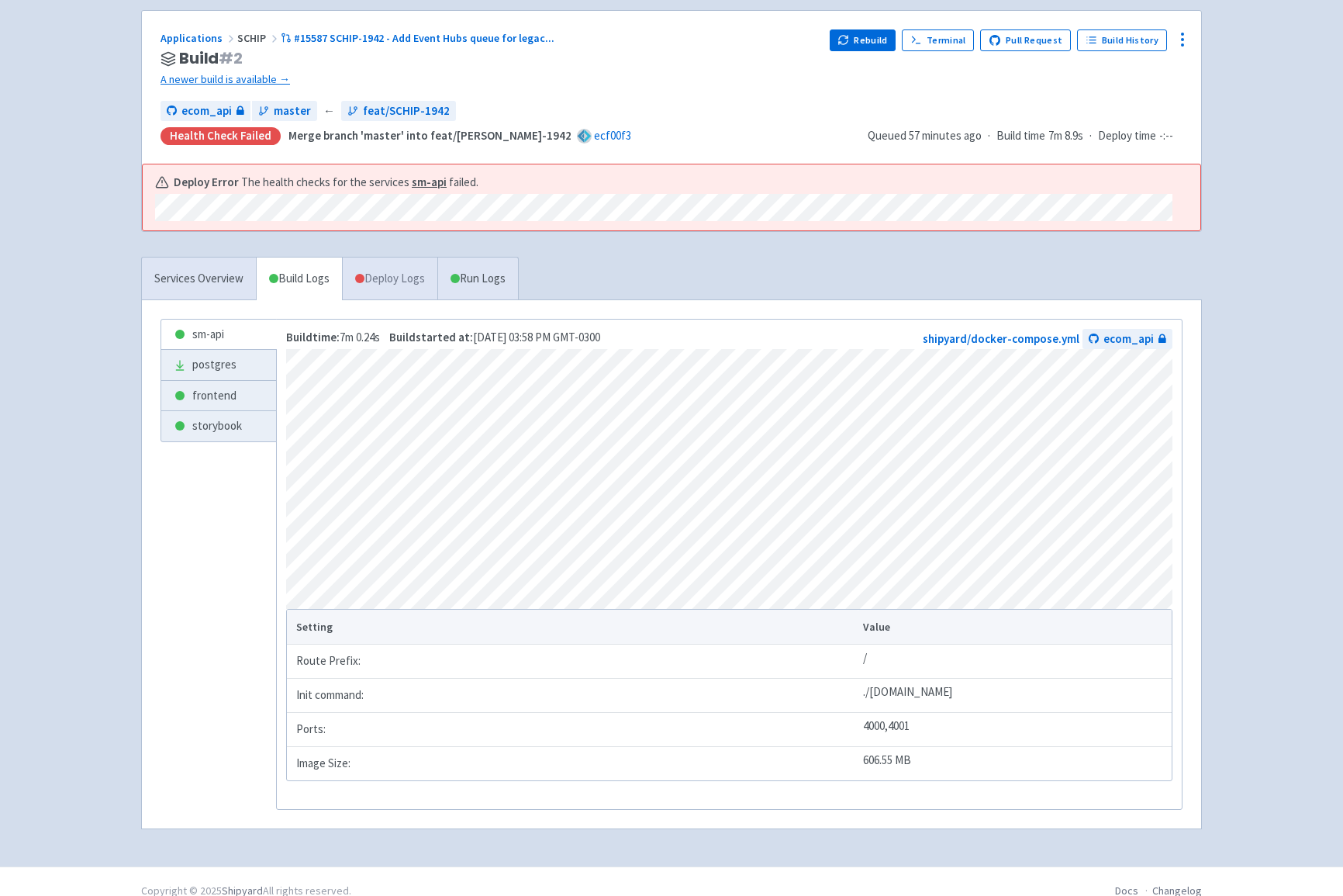
click at [416, 285] on link "Deploy Logs" at bounding box center [389, 279] width 96 height 43
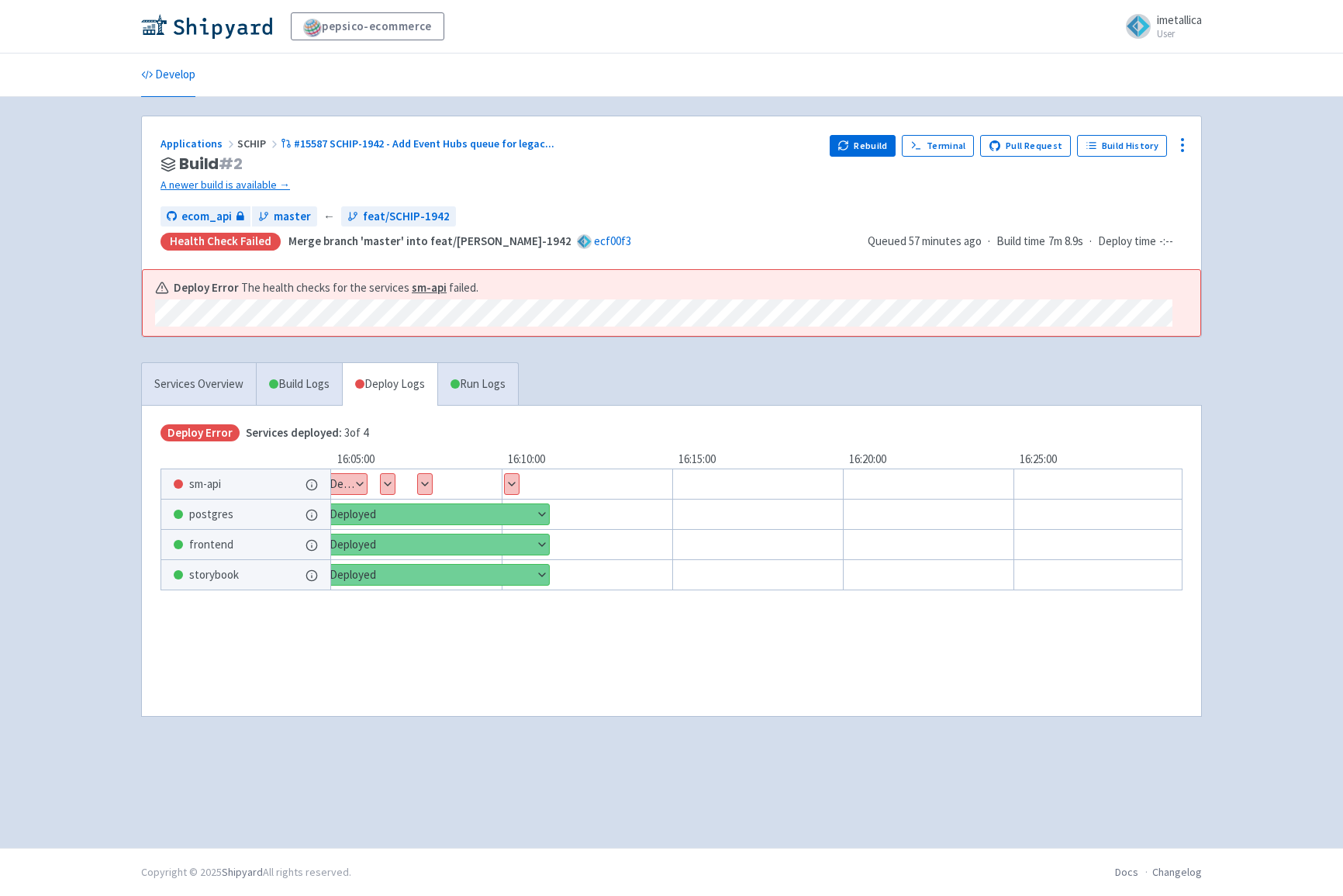
click at [361, 479] on button "Show details" at bounding box center [336, 484] width 60 height 20
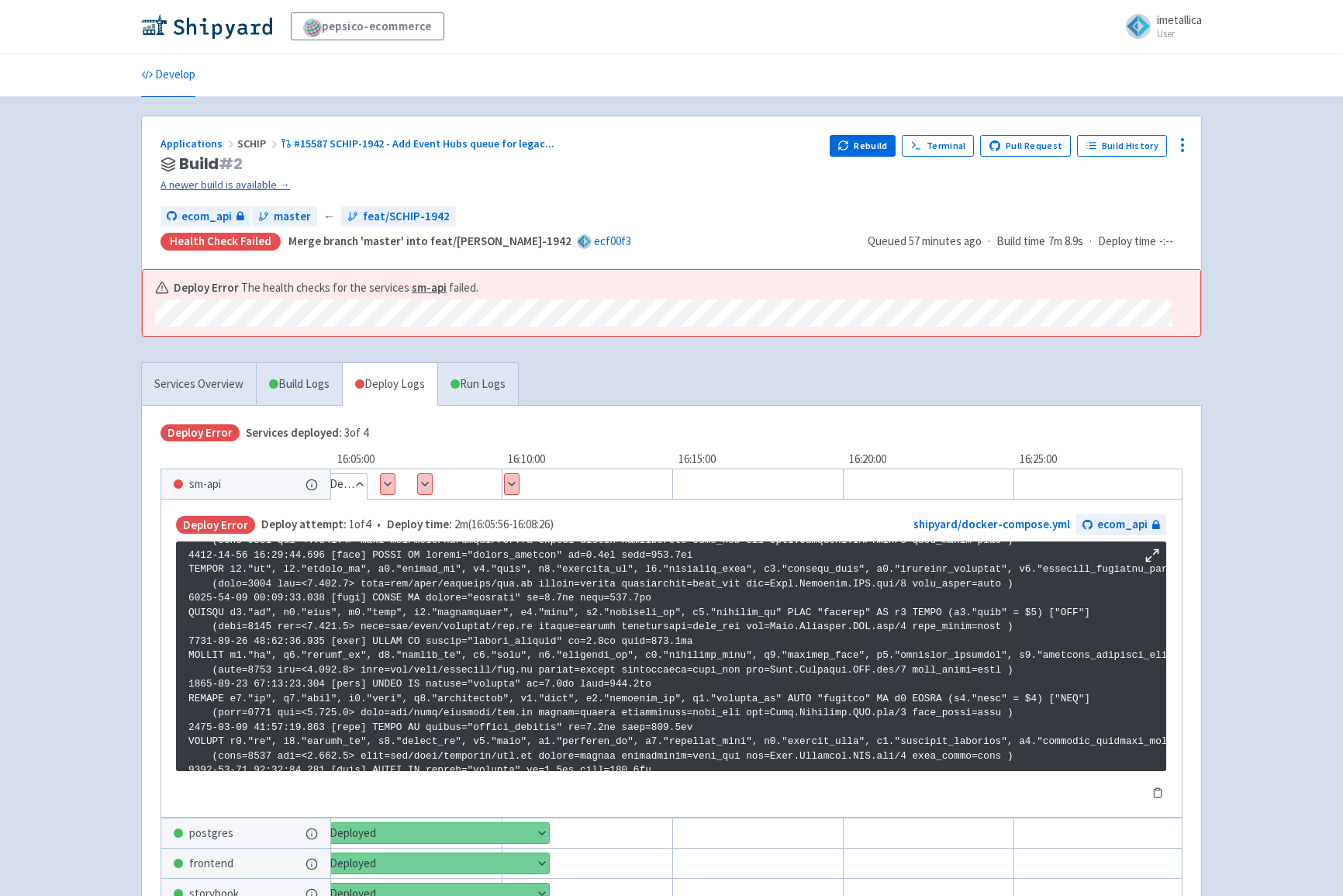
click at [265, 180] on link "A newer build is available →" at bounding box center [489, 185] width 657 height 18
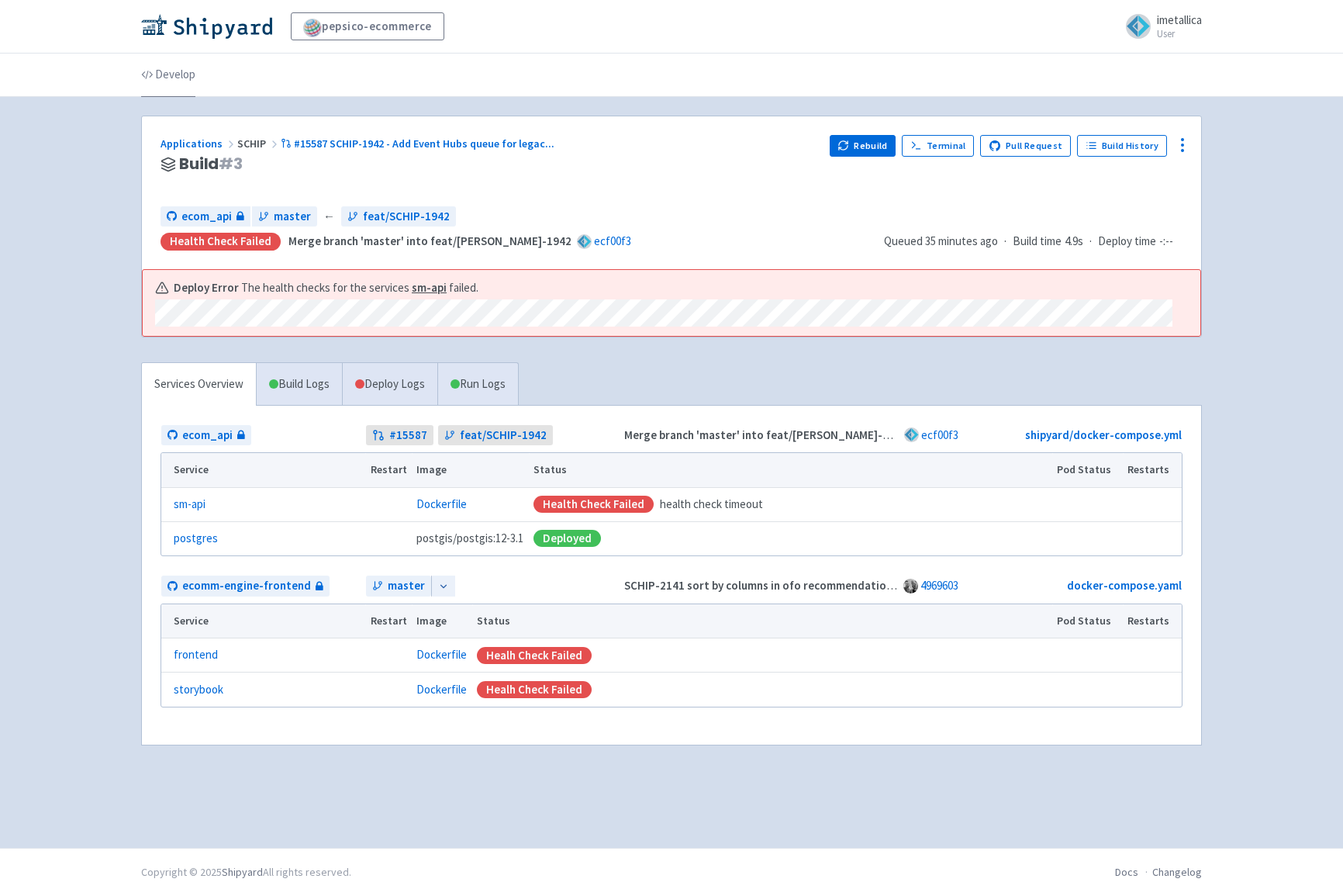
click at [176, 73] on link "Develop" at bounding box center [168, 75] width 54 height 44
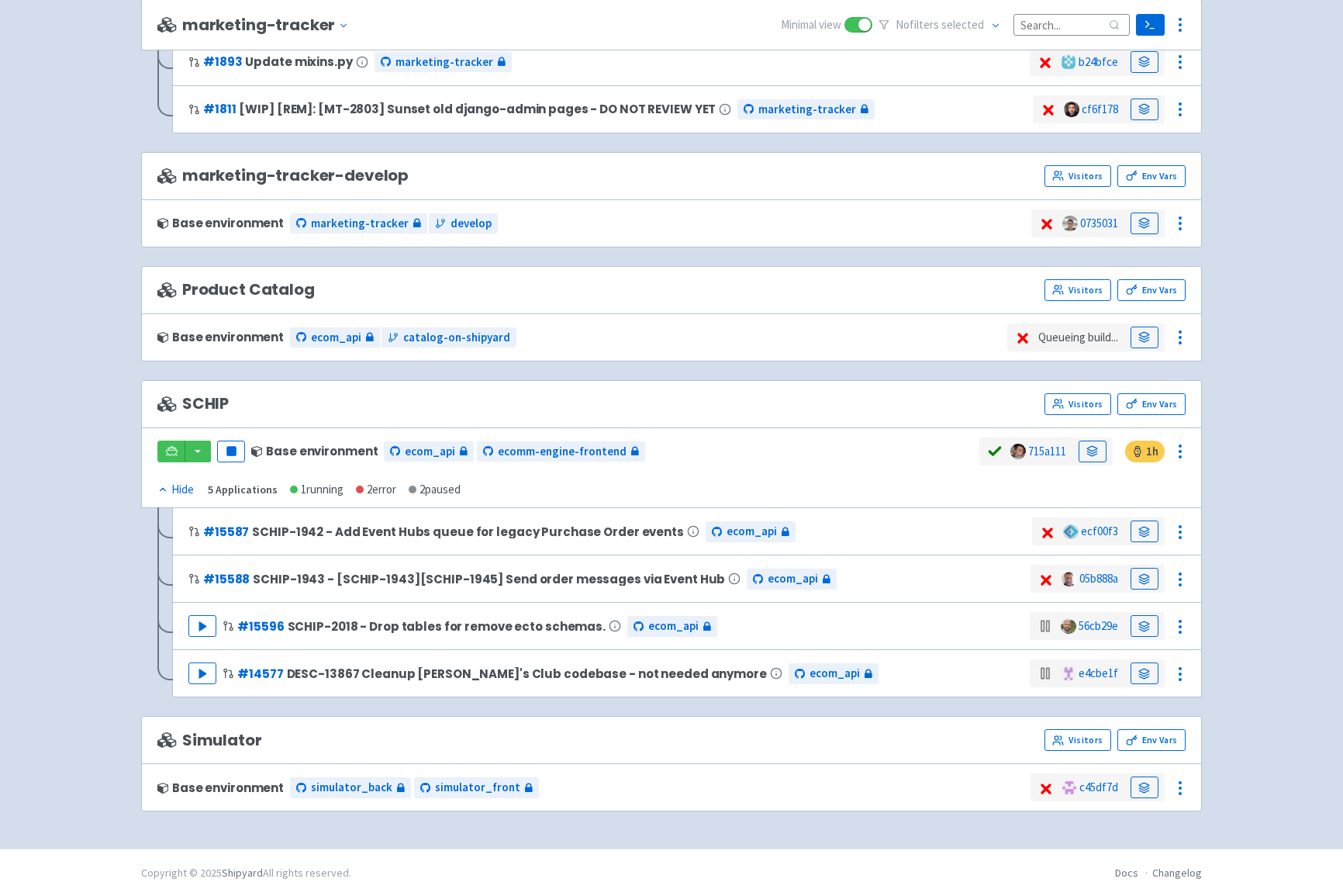
scroll to position [2466, 0]
